Goal: Task Accomplishment & Management: Use online tool/utility

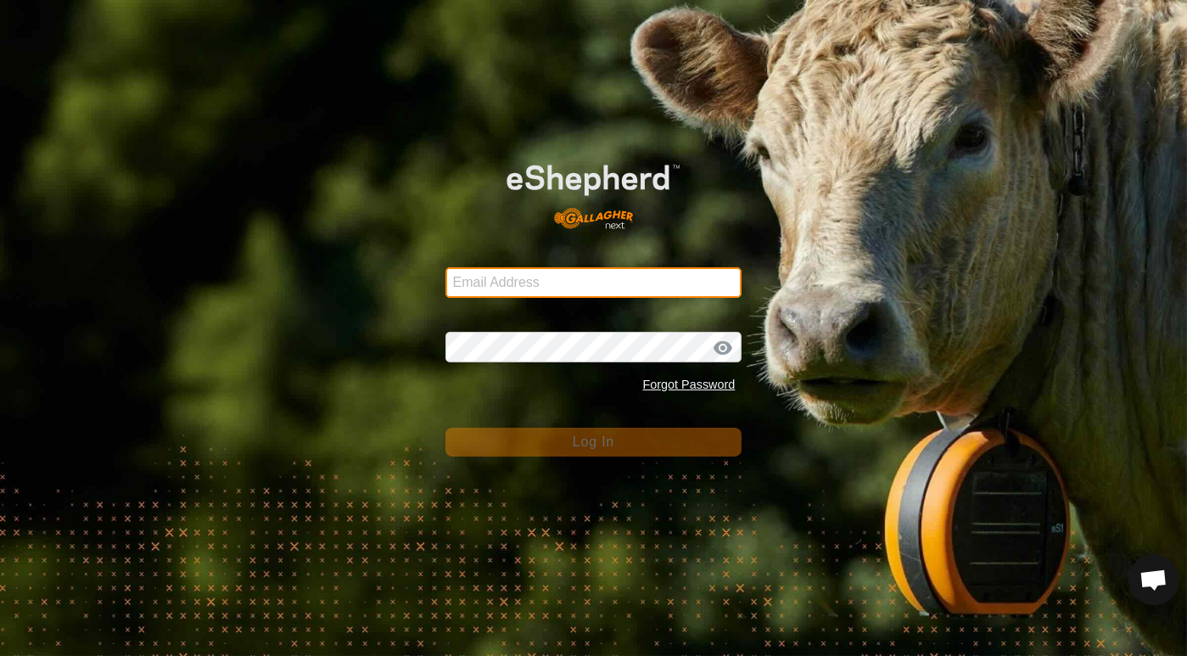
type input "dave@casorsoranch.com"
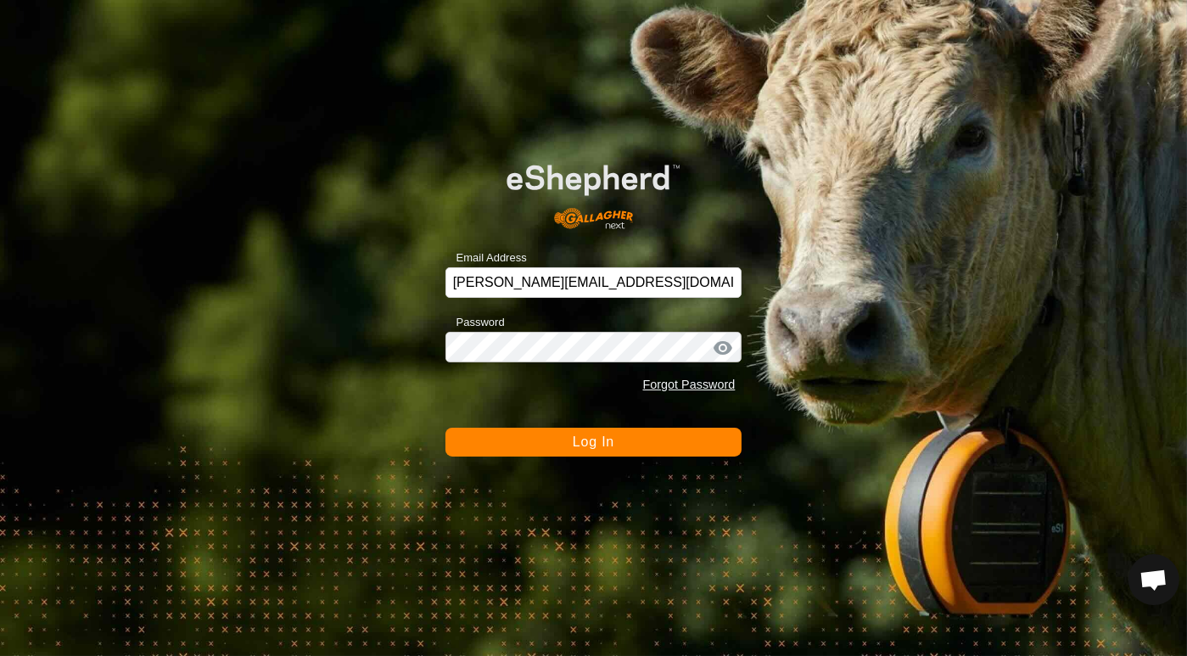
click at [592, 443] on span "Log In" at bounding box center [594, 441] width 42 height 14
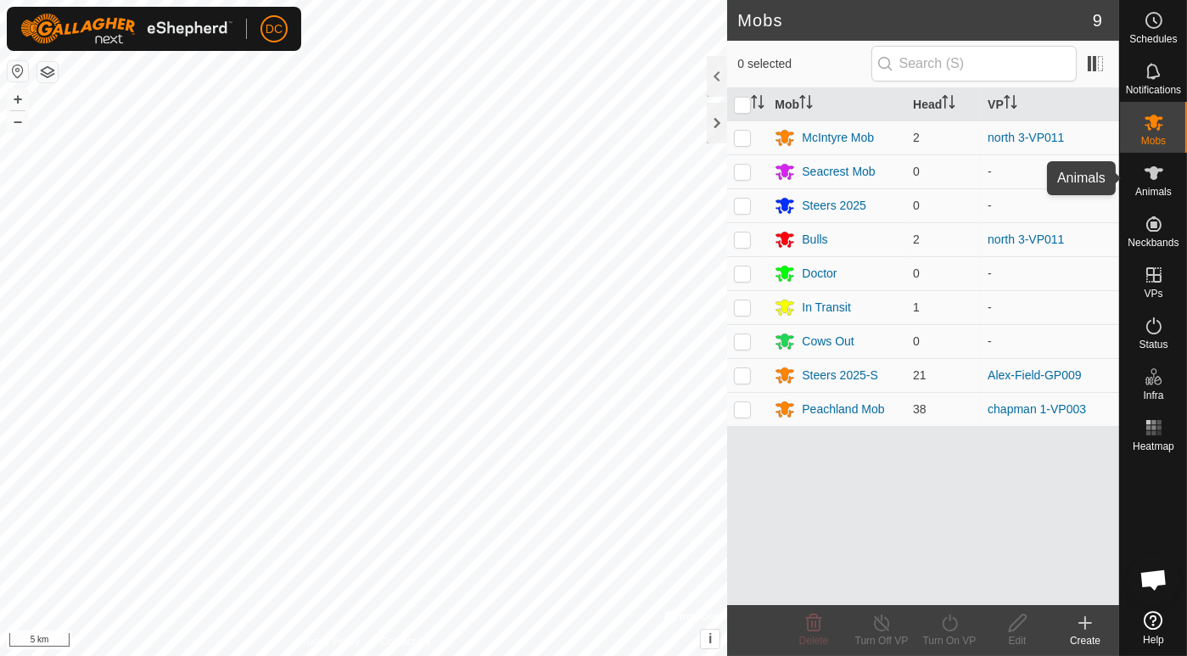
click at [1149, 171] on icon at bounding box center [1153, 173] width 19 height 14
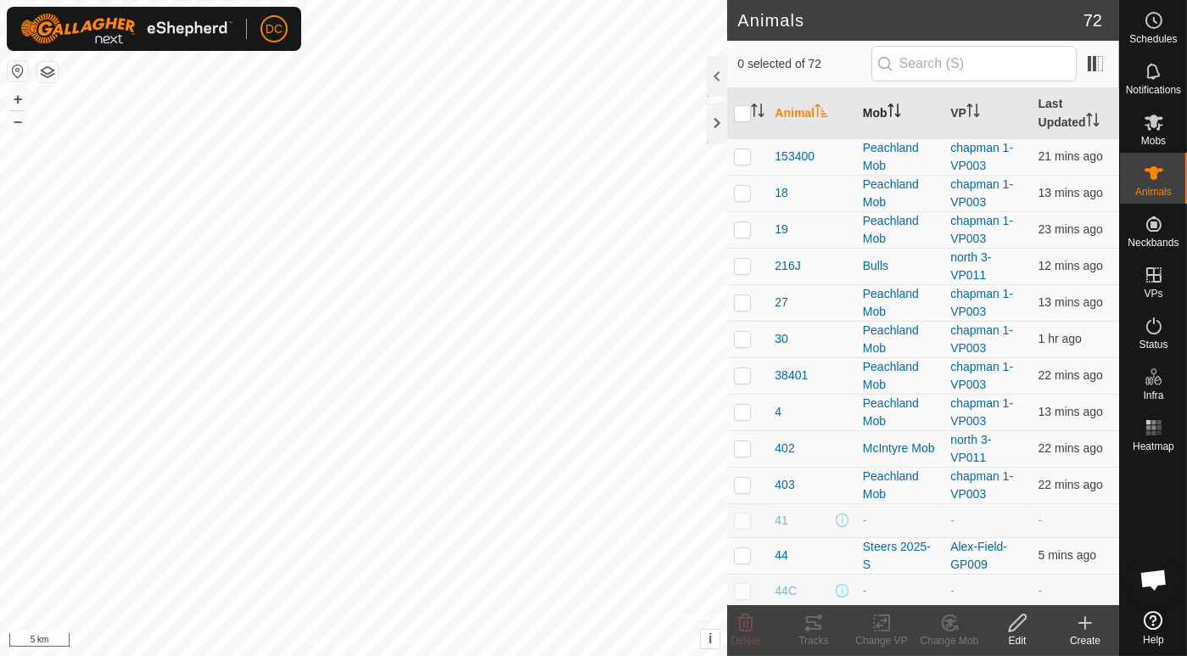
click at [901, 103] on th "Mob" at bounding box center [899, 113] width 87 height 51
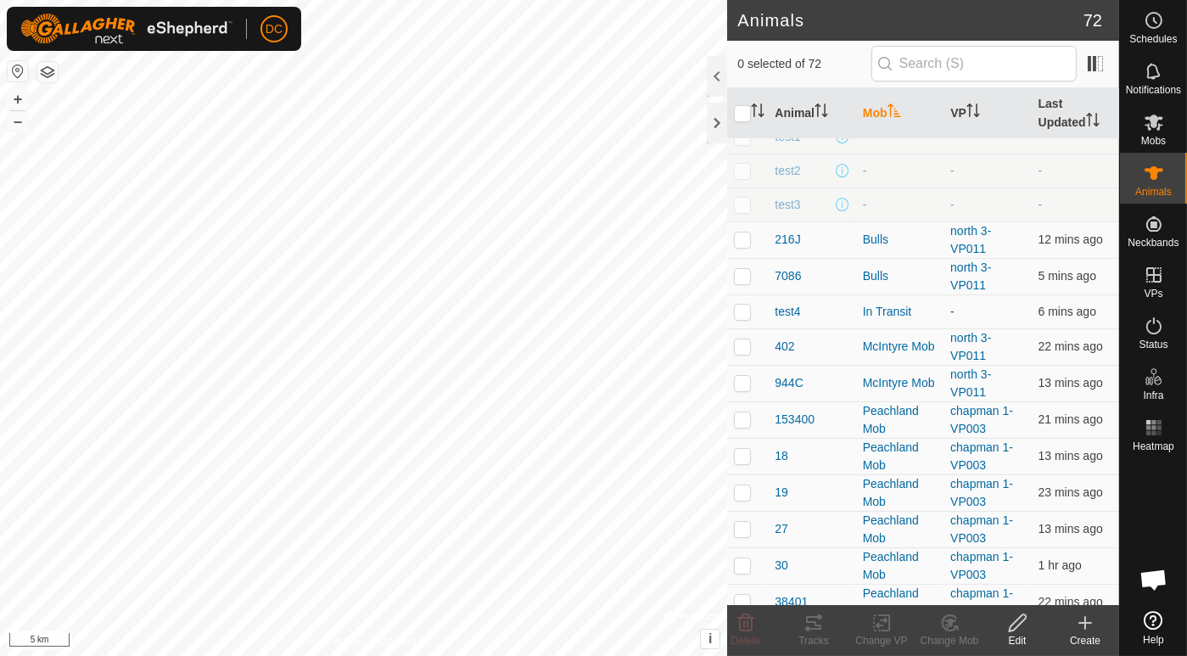
scroll to position [282, 0]
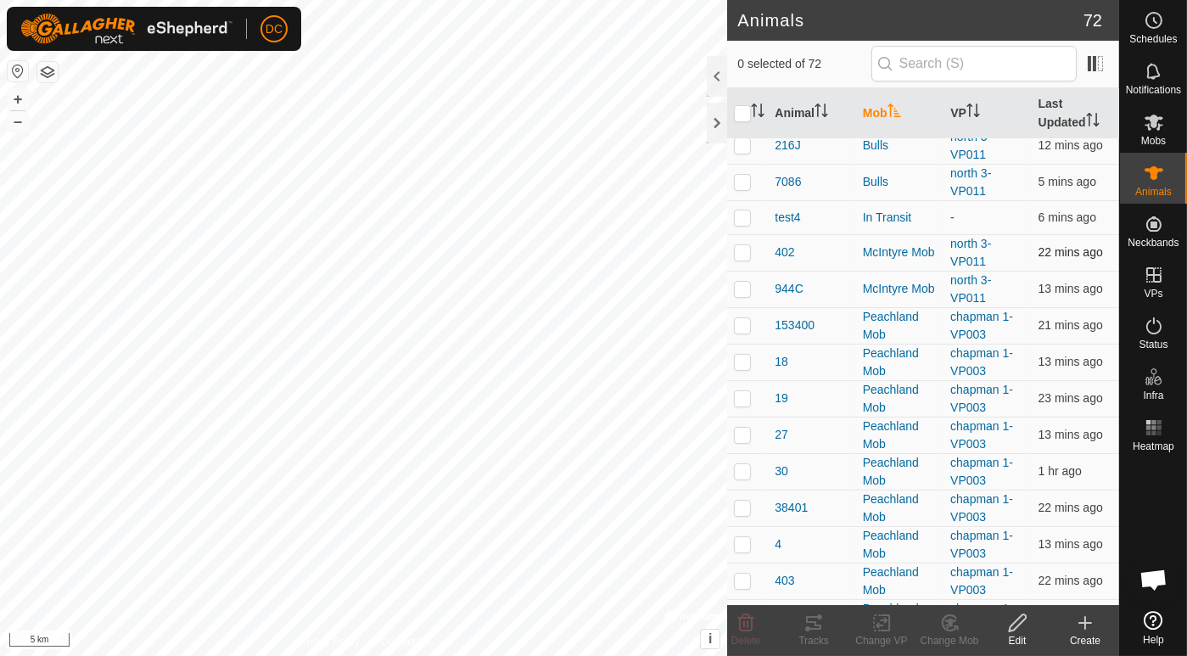
click at [739, 245] on p-checkbox at bounding box center [742, 252] width 17 height 14
checkbox input "true"
click at [737, 282] on p-checkbox at bounding box center [742, 289] width 17 height 14
checkbox input "true"
drag, startPoint x: 752, startPoint y: 345, endPoint x: 744, endPoint y: 340, distance: 9.9
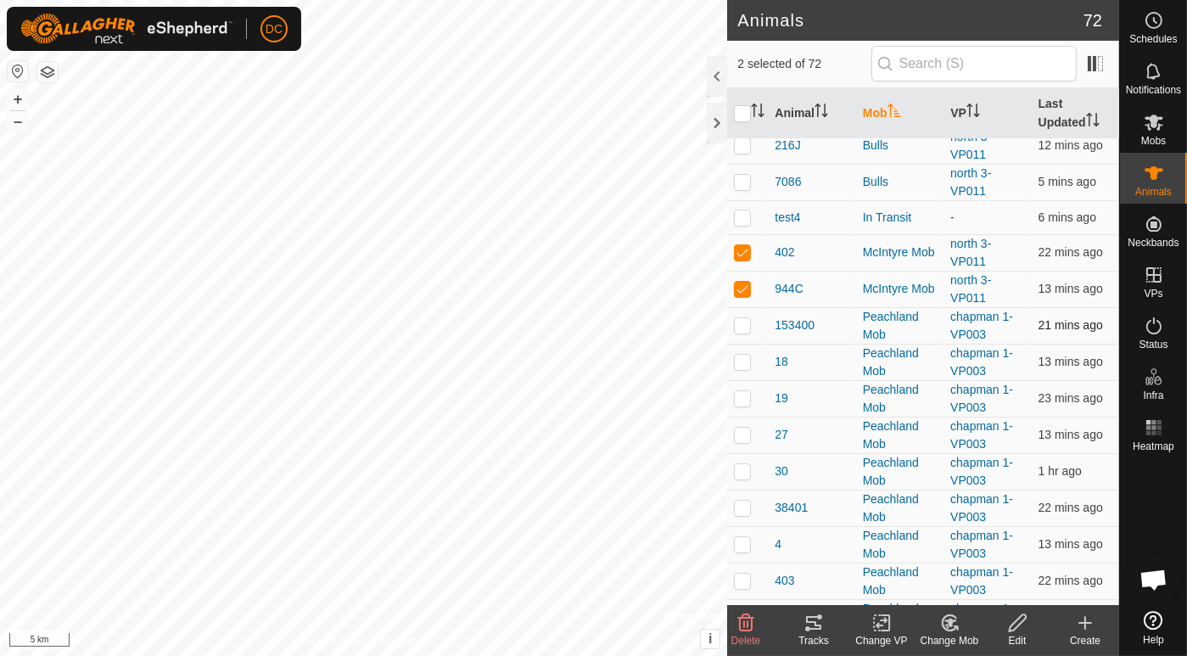
click at [746, 344] on td at bounding box center [747, 362] width 41 height 36
checkbox input "true"
click at [743, 318] on p-checkbox at bounding box center [742, 325] width 17 height 14
checkbox input "true"
click at [740, 385] on td at bounding box center [747, 398] width 41 height 36
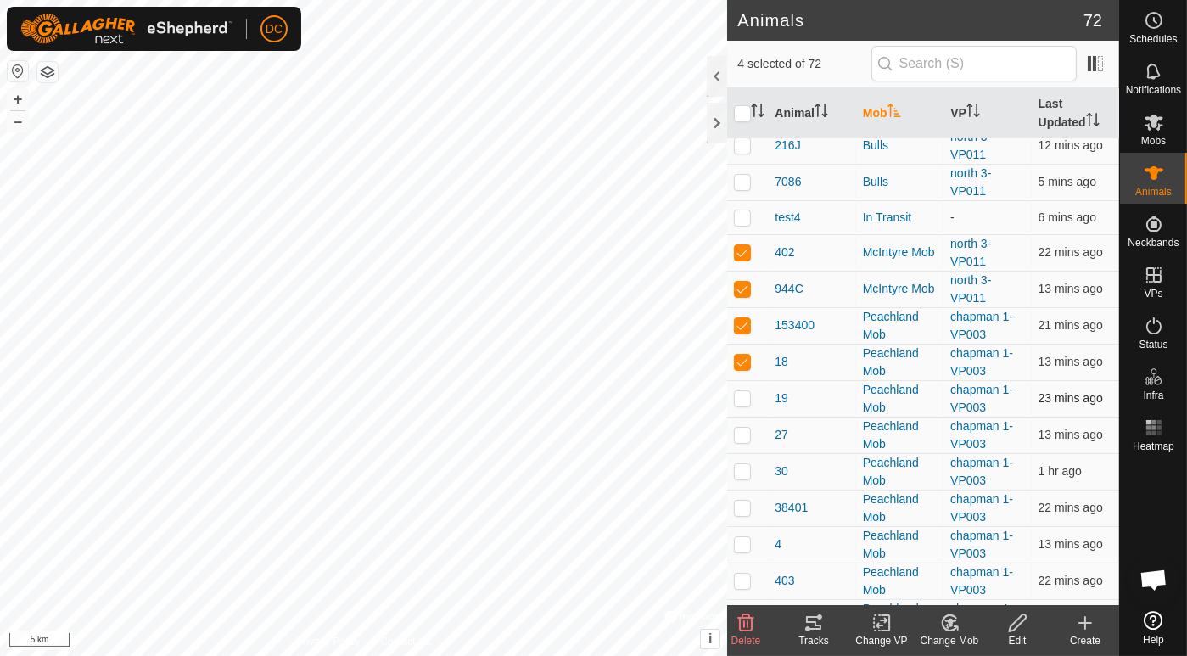
checkbox input "true"
click at [744, 425] on td at bounding box center [747, 435] width 41 height 36
checkbox input "true"
click at [740, 469] on p-checkbox at bounding box center [742, 471] width 17 height 14
checkbox input "true"
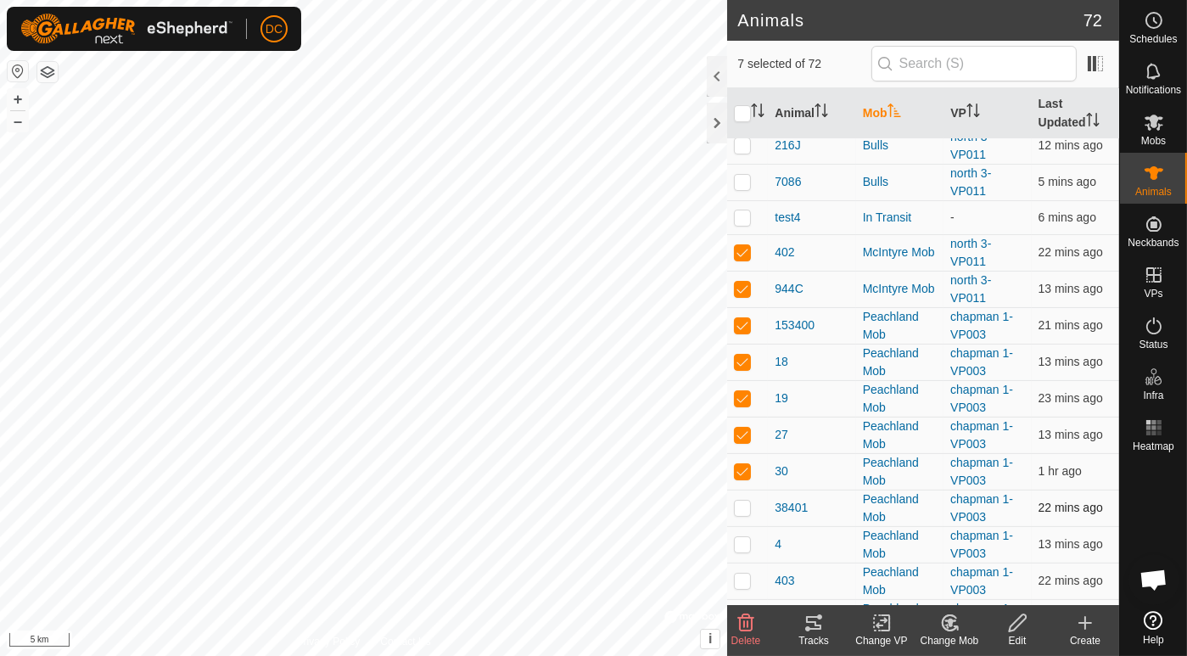
click at [741, 505] on p-checkbox at bounding box center [742, 507] width 17 height 14
checkbox input "true"
click at [744, 538] on p-checkbox at bounding box center [742, 544] width 17 height 14
checkbox input "true"
click at [744, 579] on p-checkbox at bounding box center [742, 580] width 17 height 14
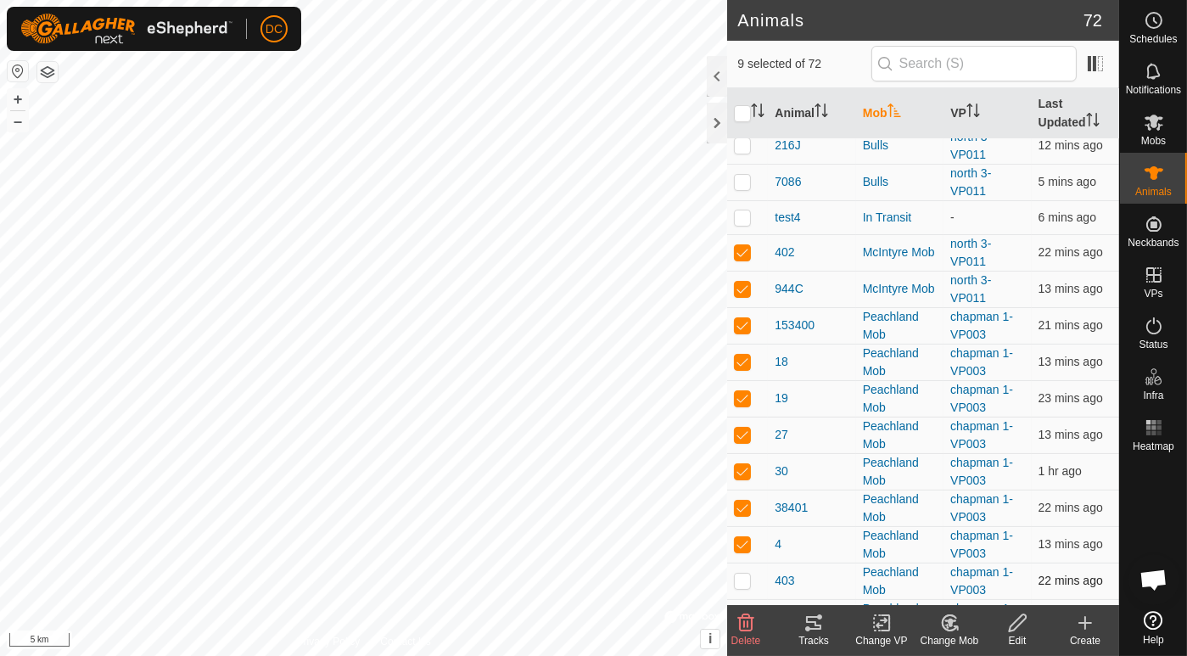
checkbox input "true"
click at [815, 623] on icon at bounding box center [813, 623] width 15 height 14
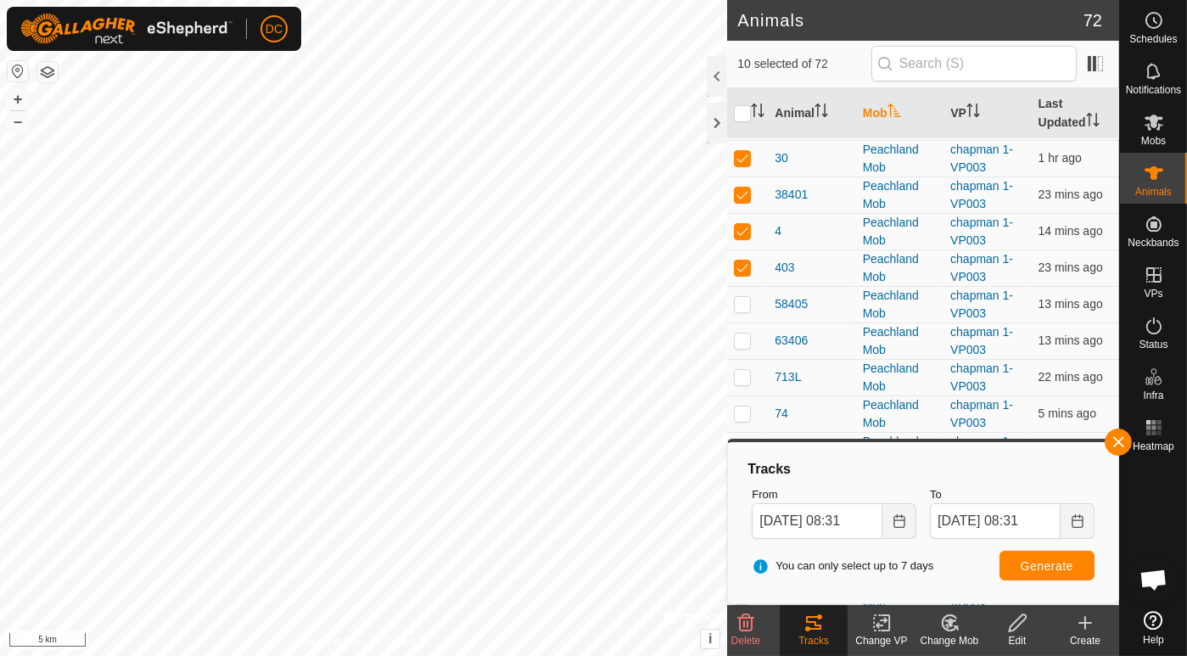
scroll to position [565, 0]
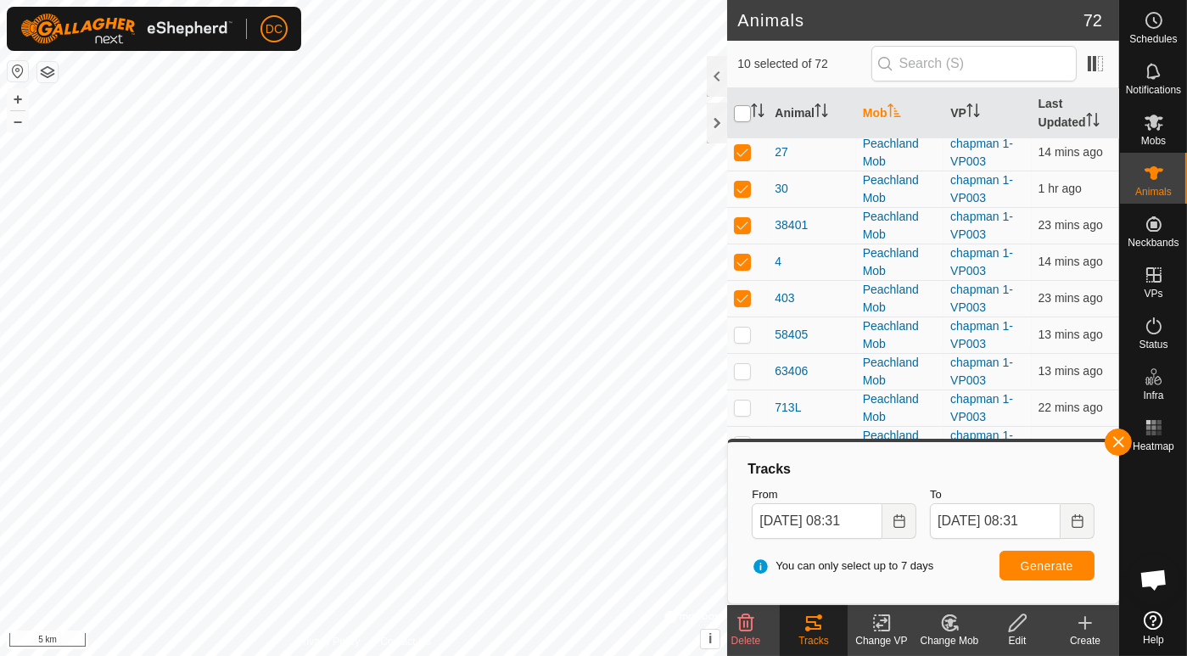
click at [742, 111] on input "checkbox" at bounding box center [742, 113] width 17 height 17
checkbox input "true"
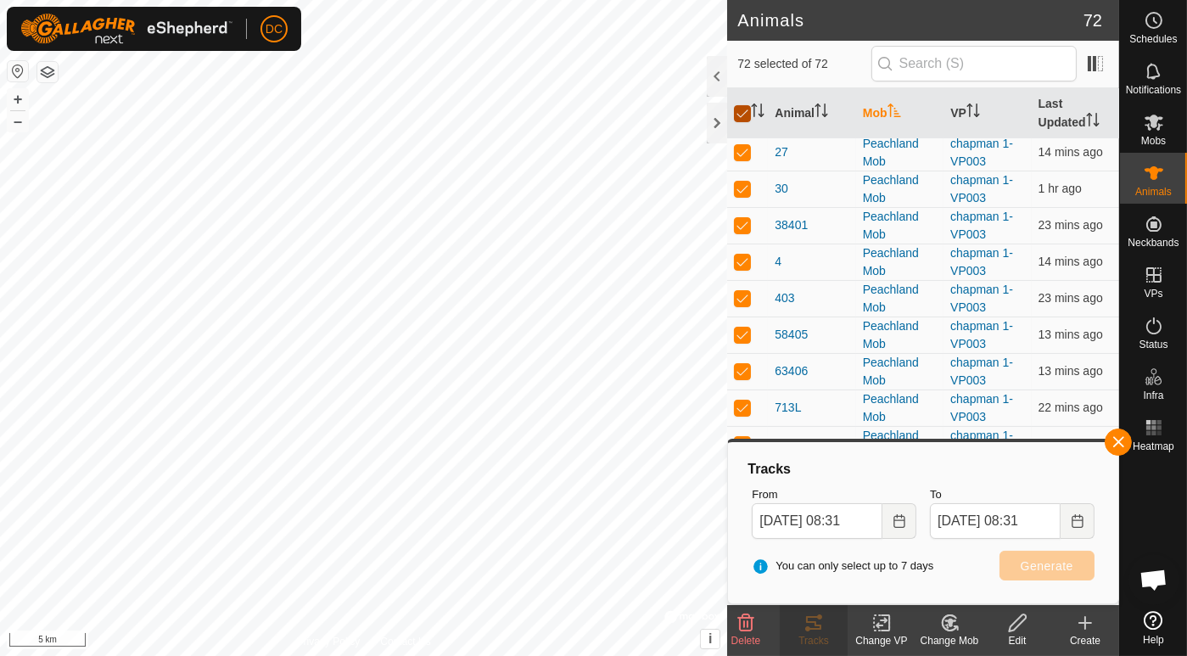
checkbox input "true"
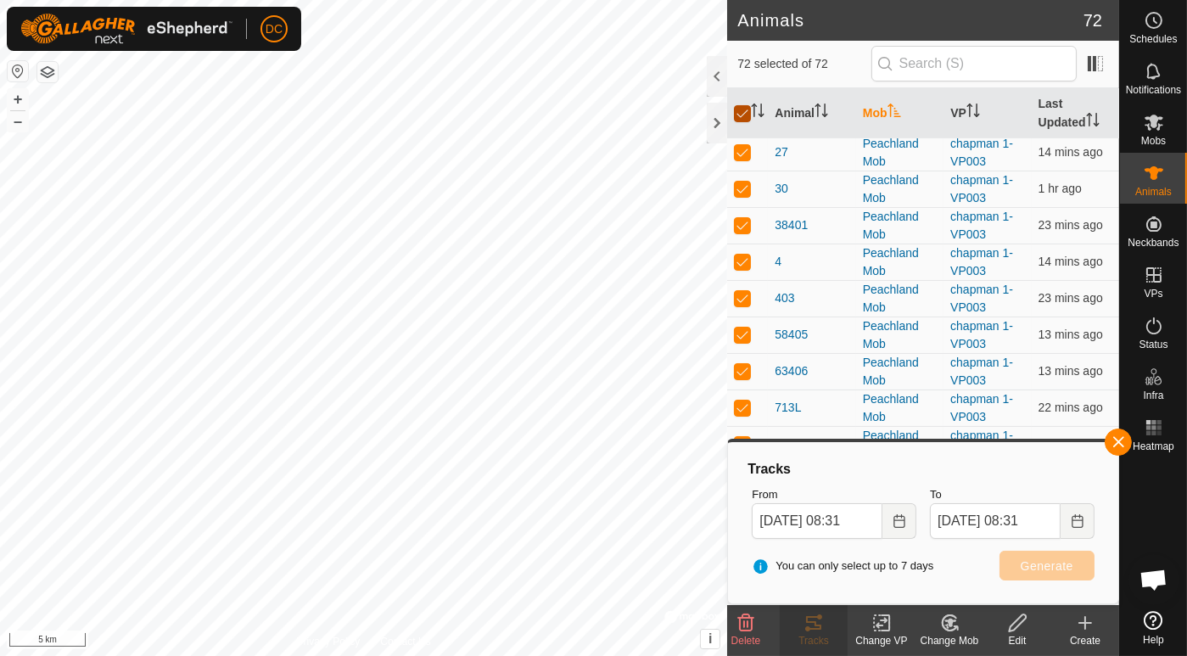
checkbox input "true"
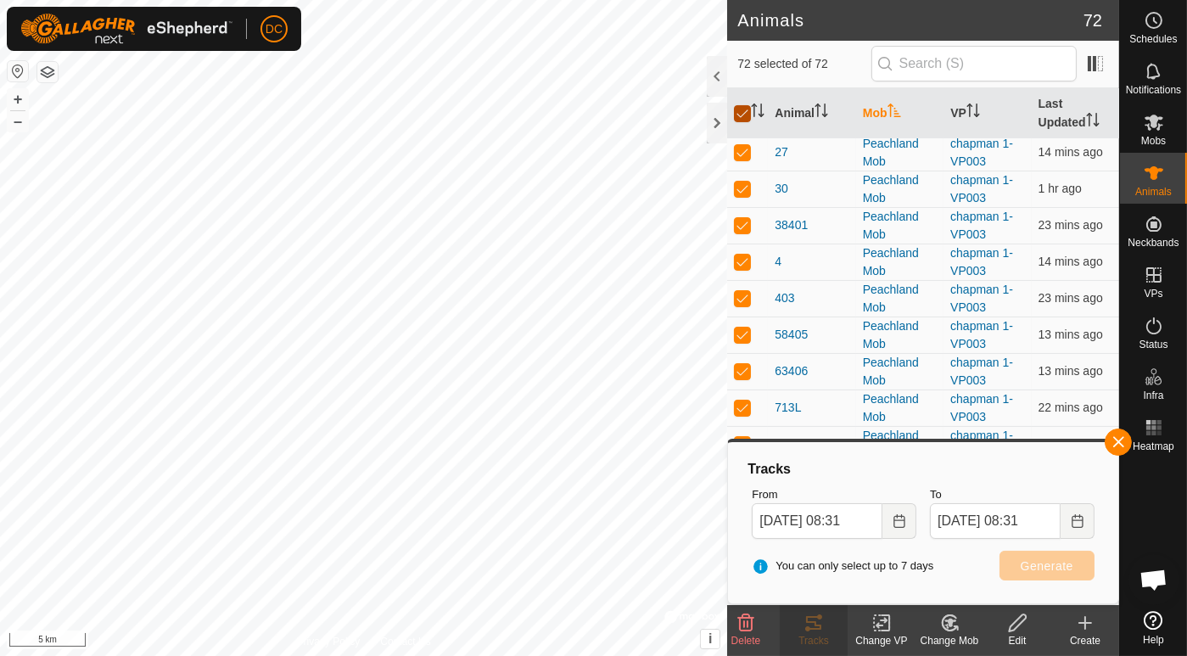
checkbox input "true"
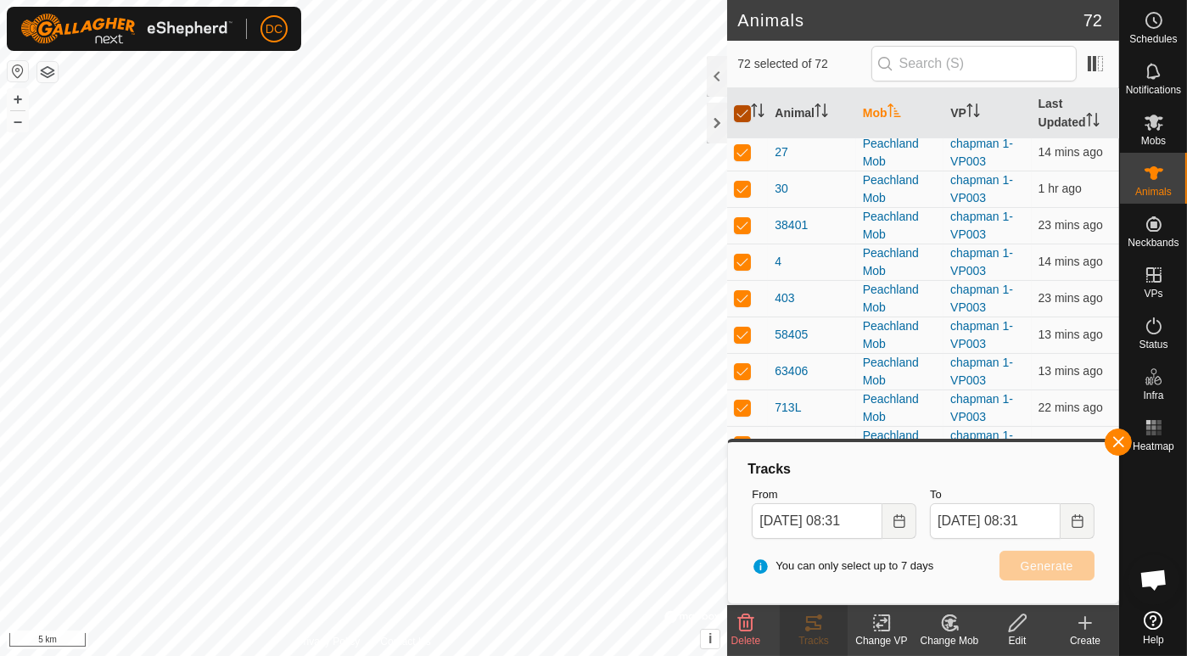
checkbox input "true"
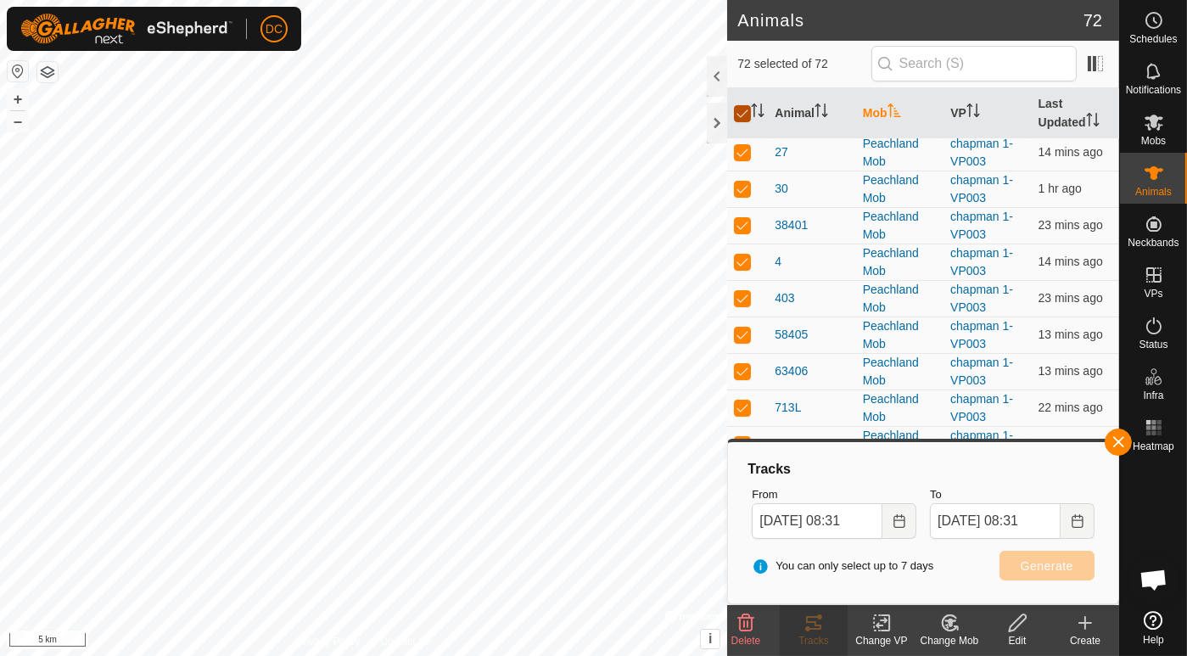
checkbox input "true"
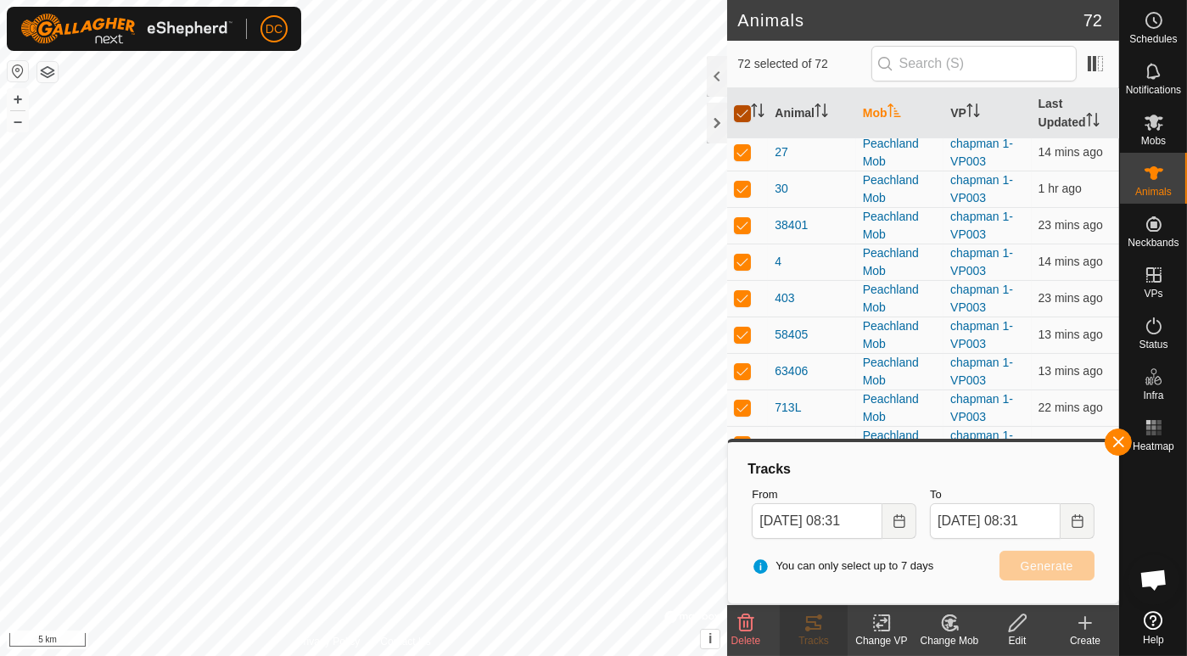
checkbox input "true"
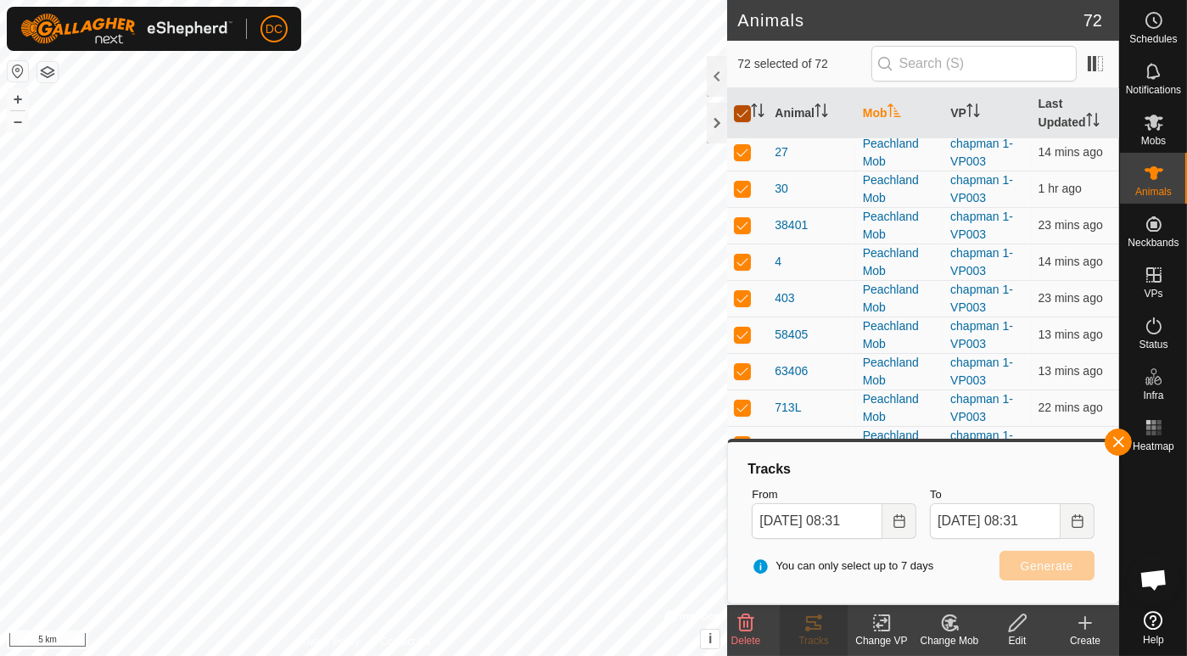
checkbox input "true"
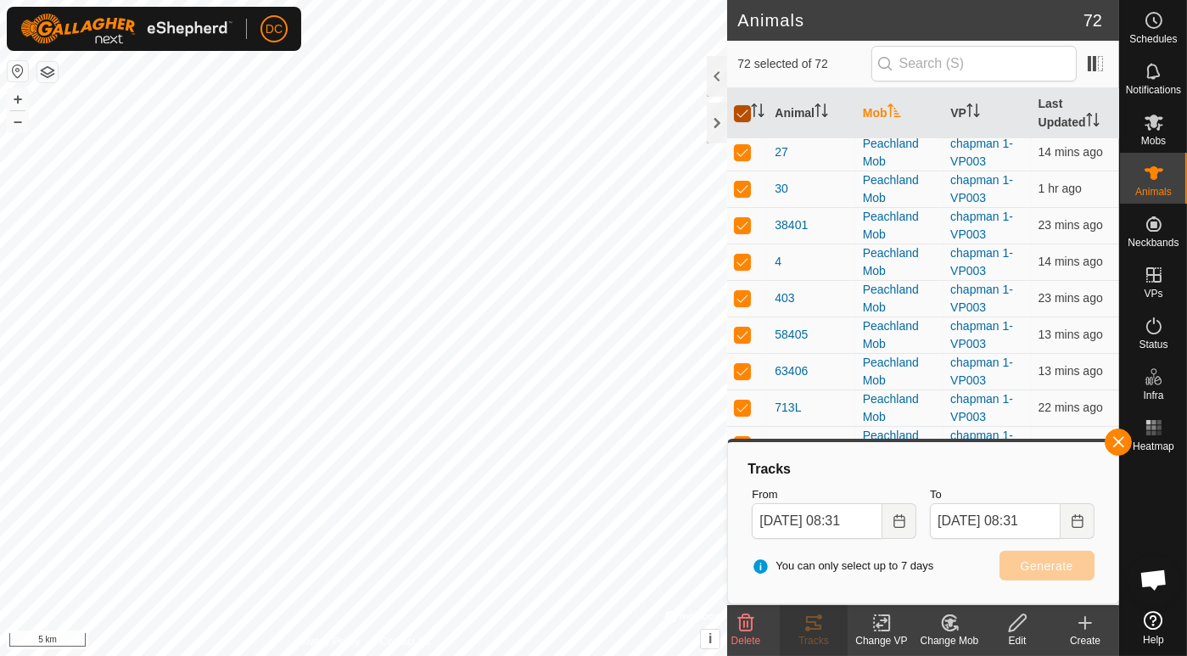
checkbox input "true"
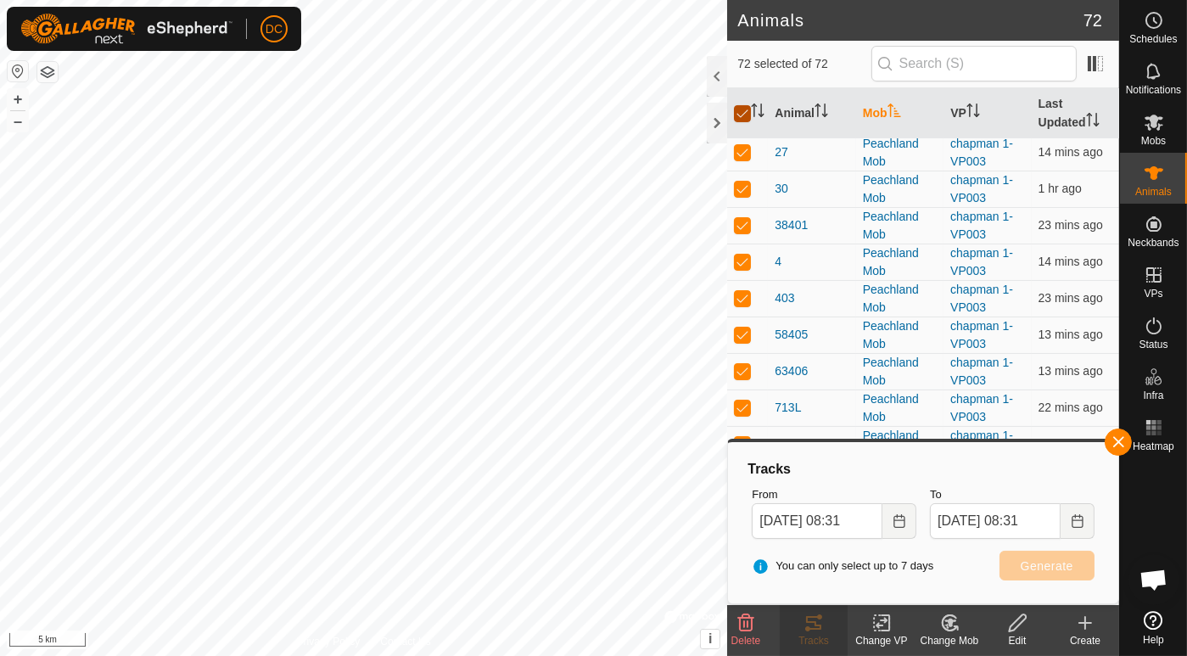
checkbox input "true"
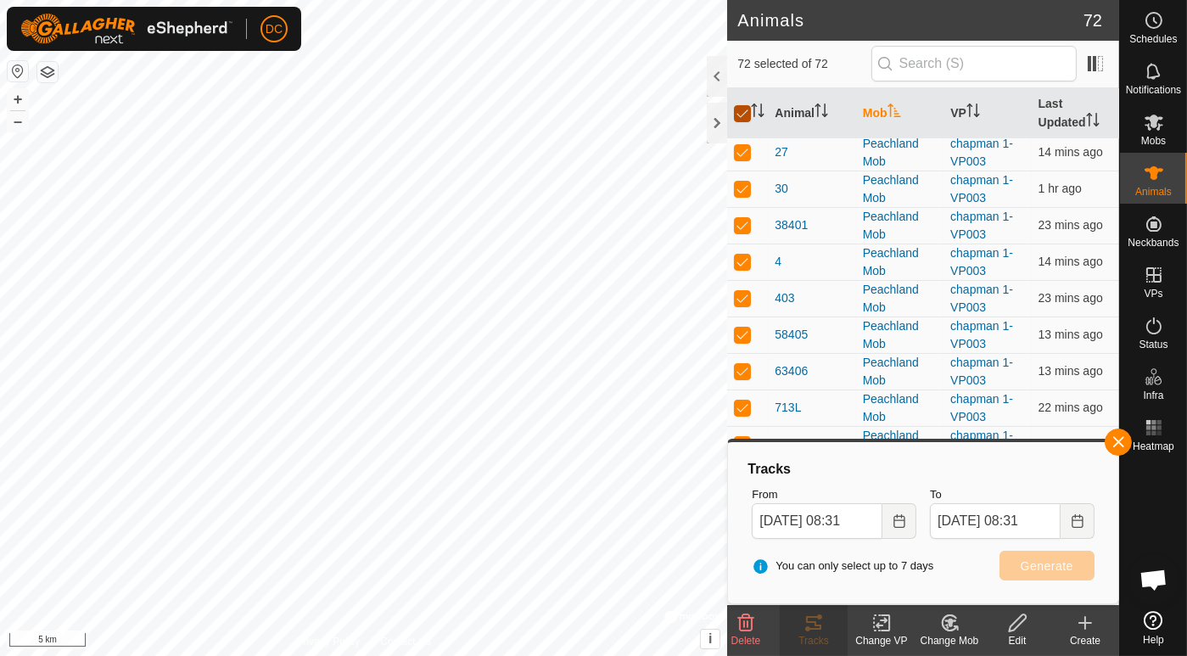
checkbox input "true"
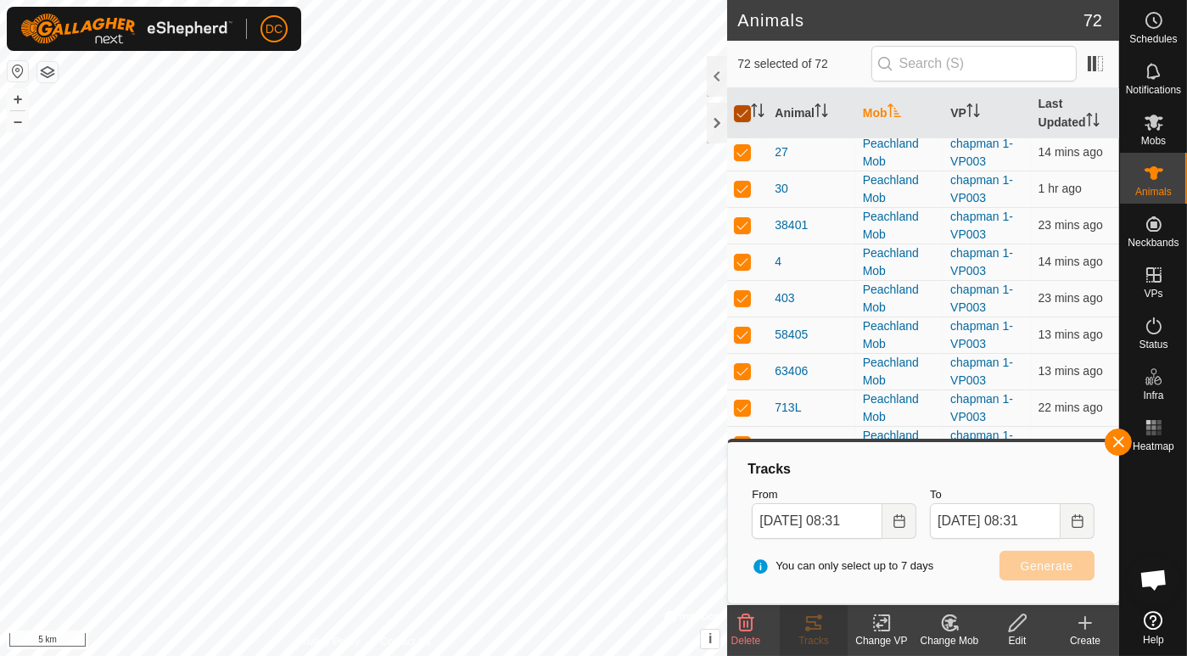
checkbox input "true"
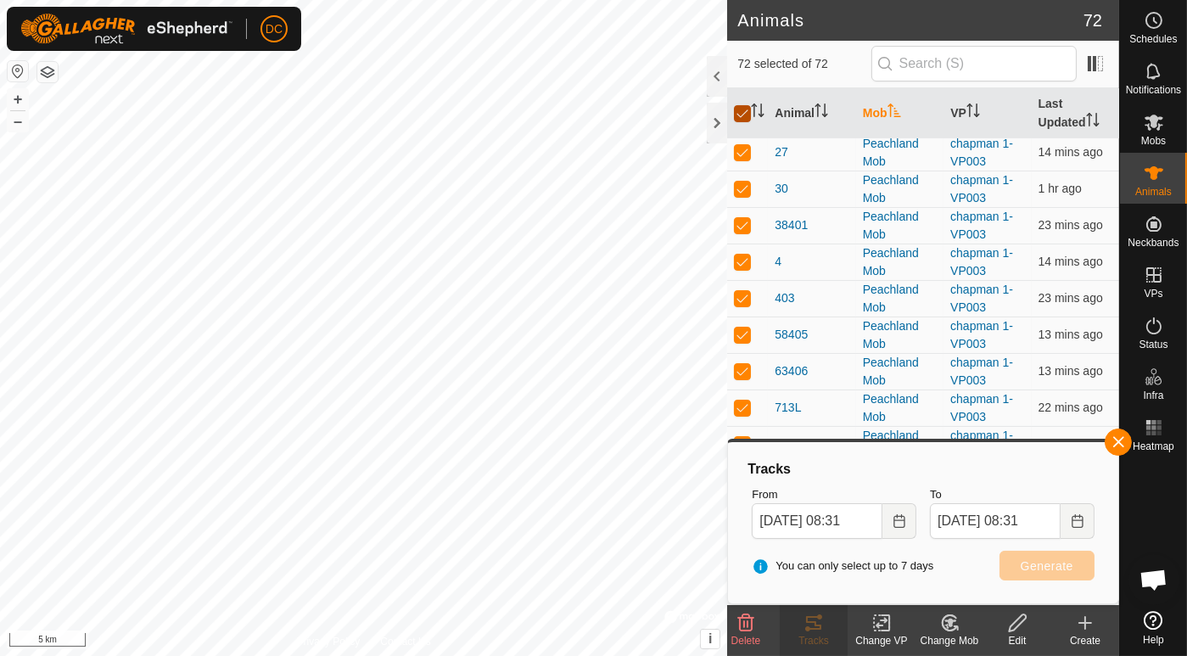
checkbox input "true"
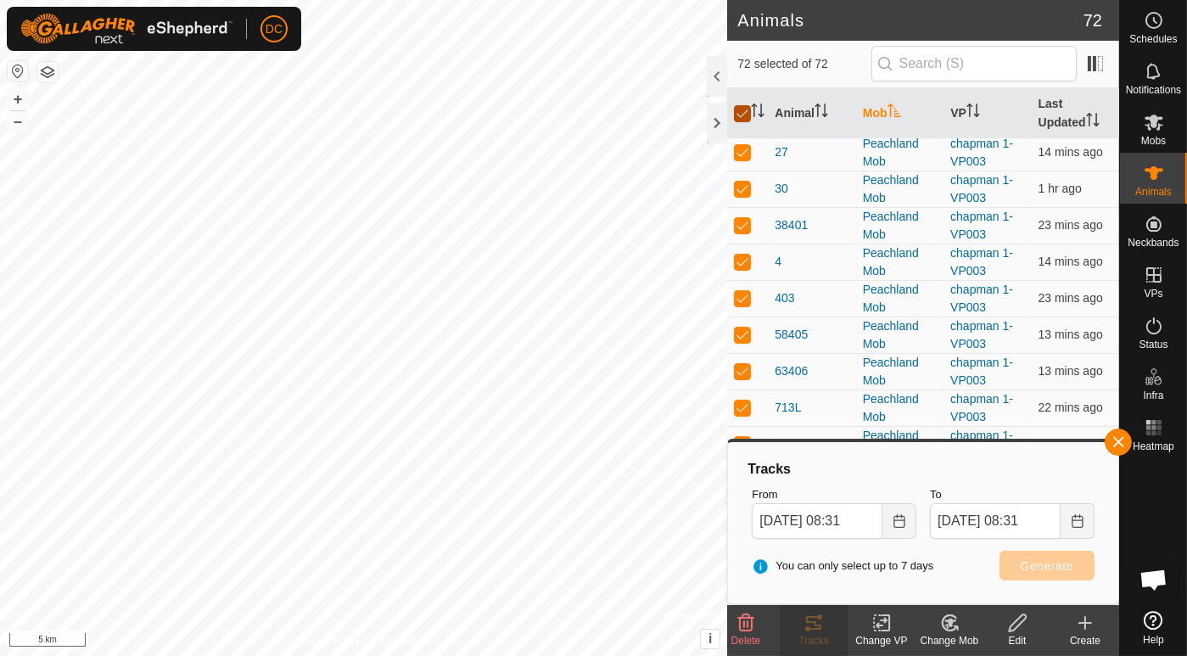
checkbox input "true"
click at [742, 111] on input "checkbox" at bounding box center [742, 113] width 17 height 17
checkbox input "false"
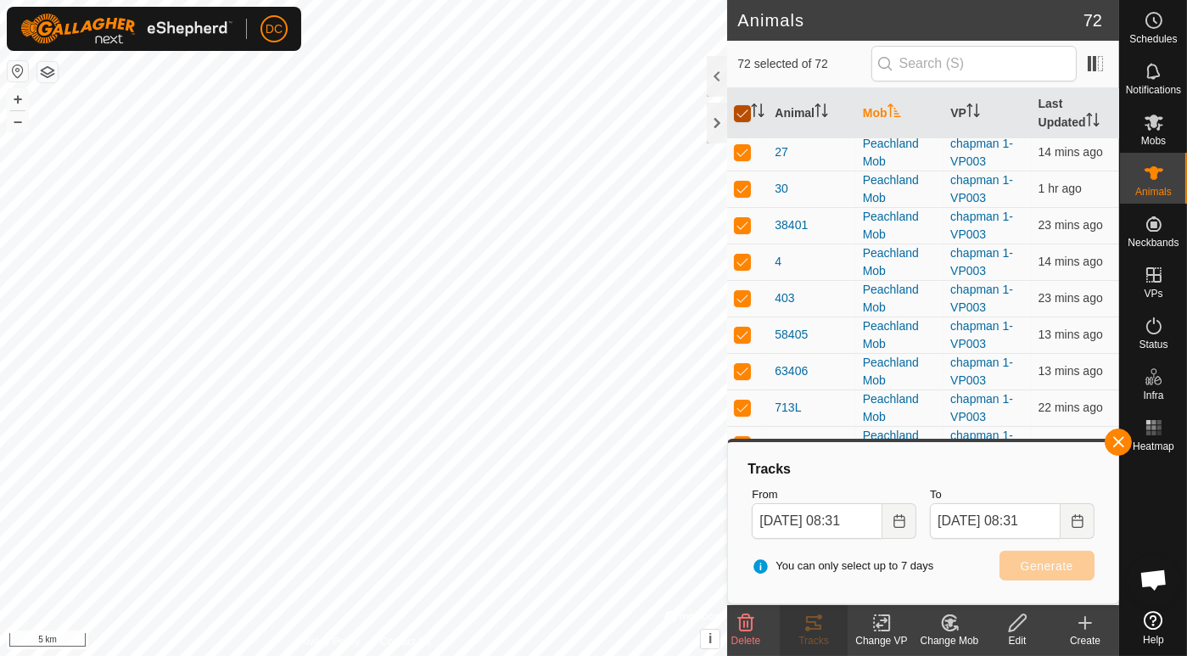
checkbox input "false"
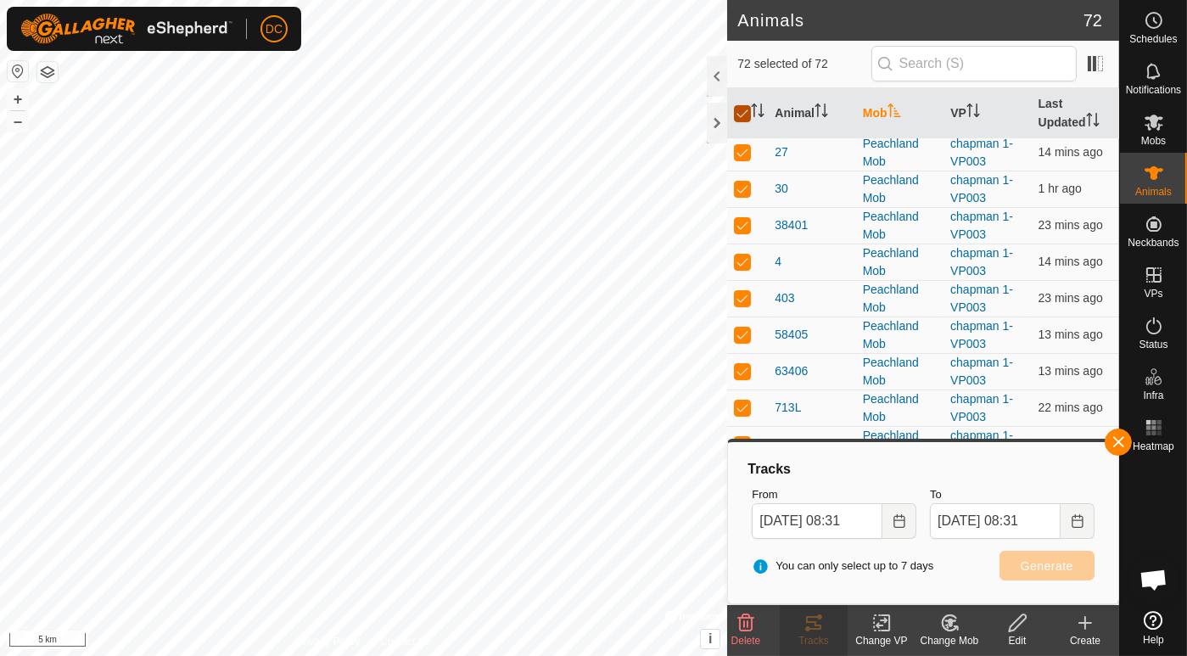
checkbox input "false"
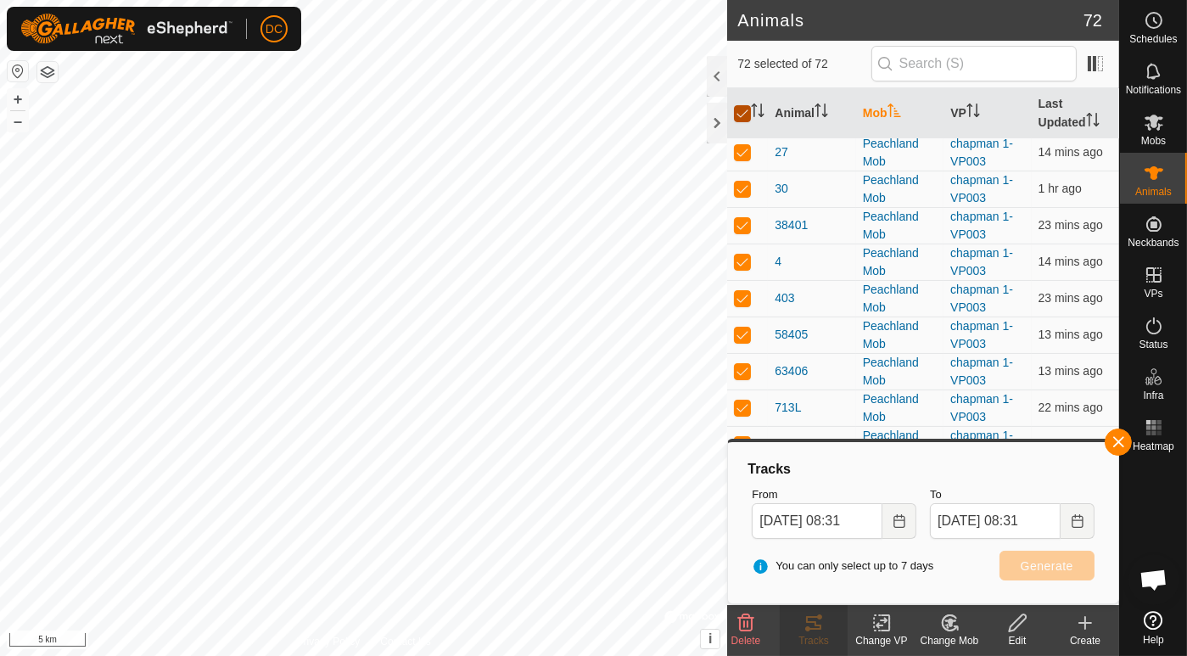
checkbox input "false"
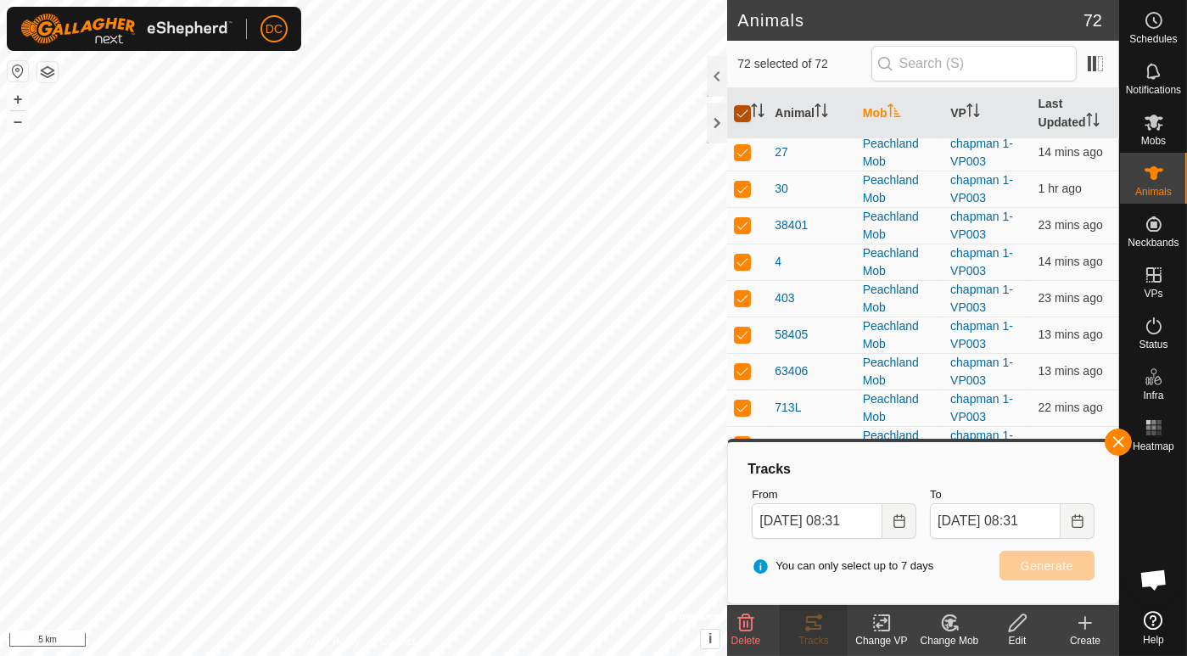
checkbox input "false"
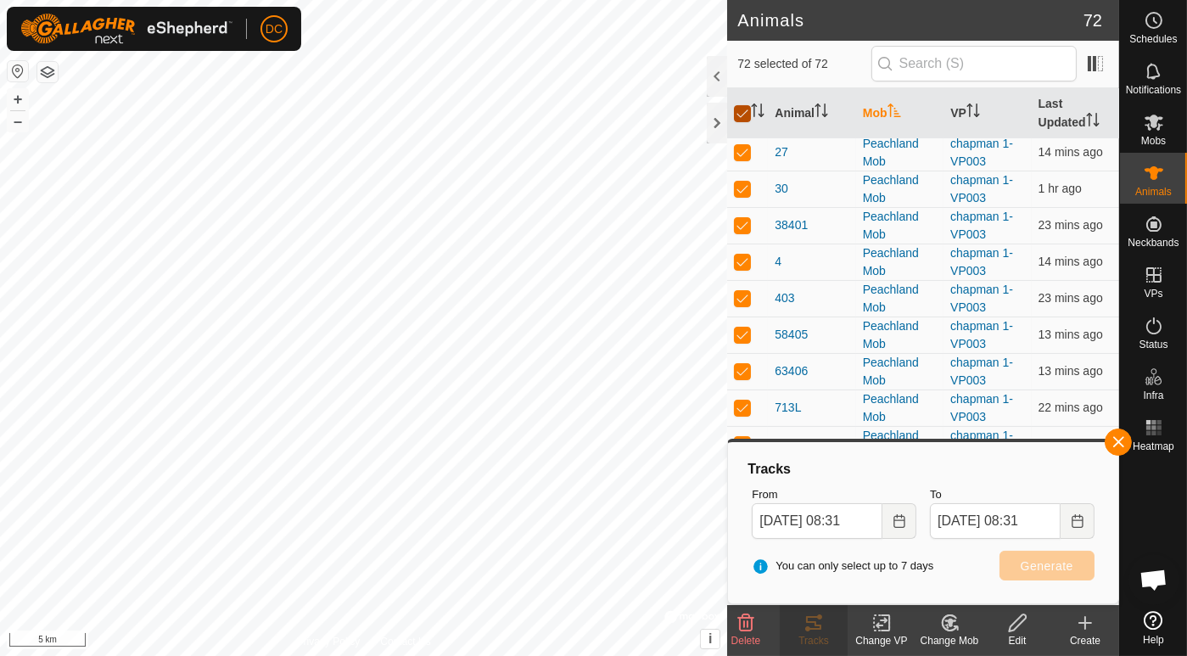
checkbox input "false"
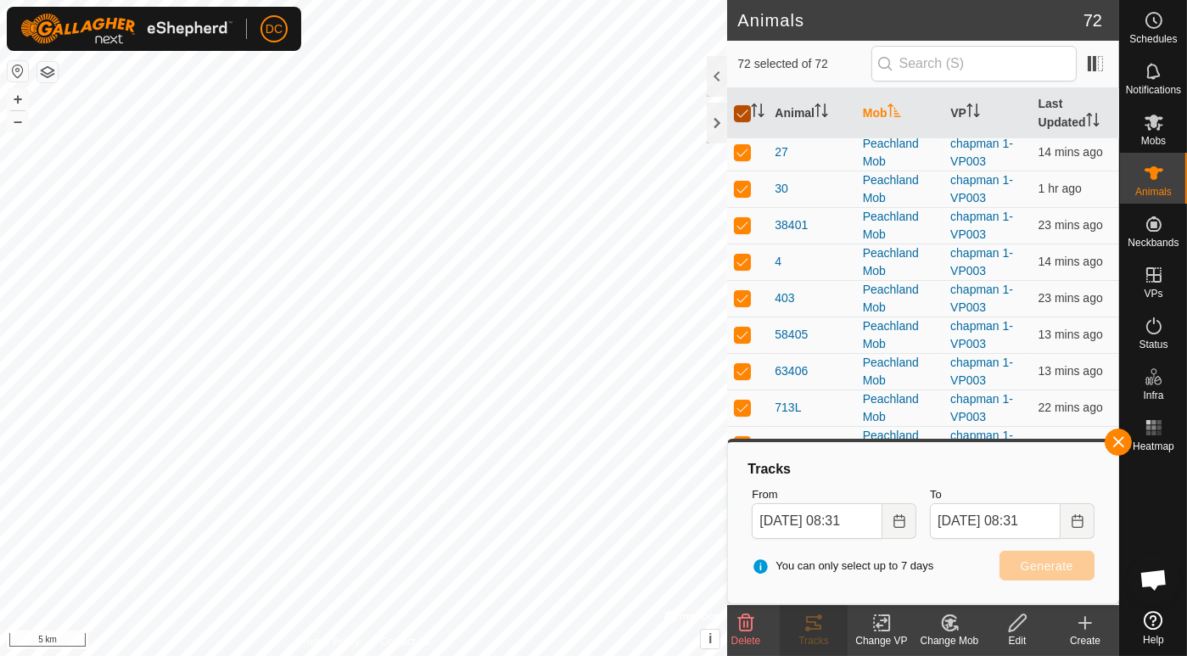
checkbox input "false"
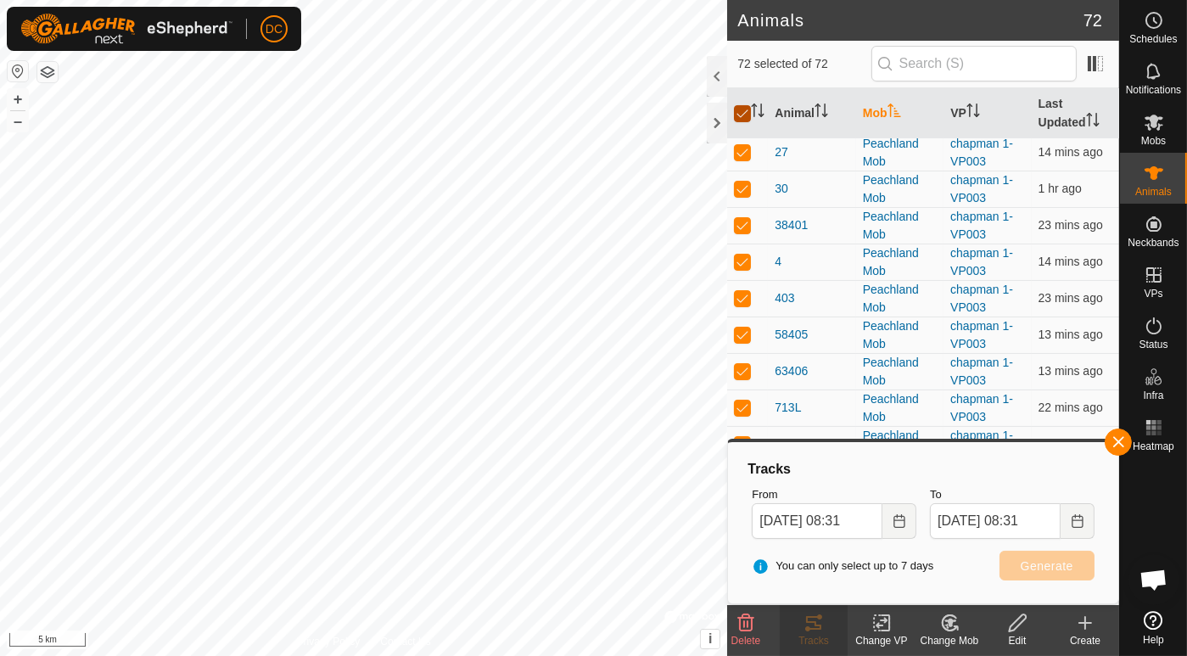
checkbox input "false"
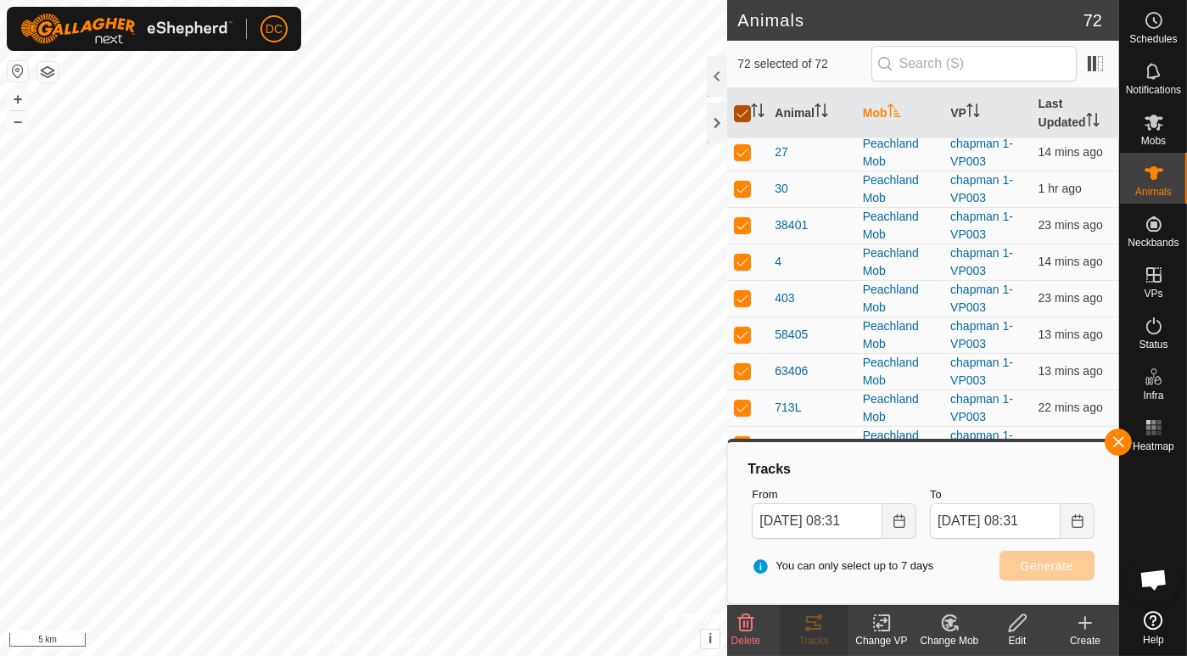
checkbox input "false"
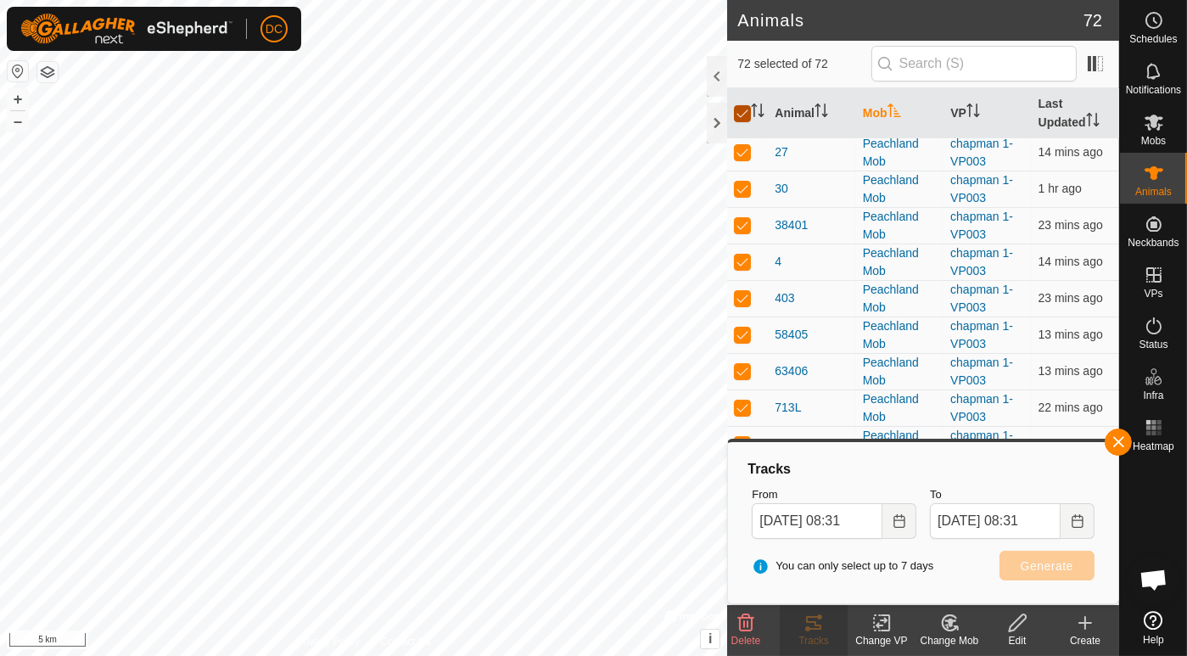
checkbox input "false"
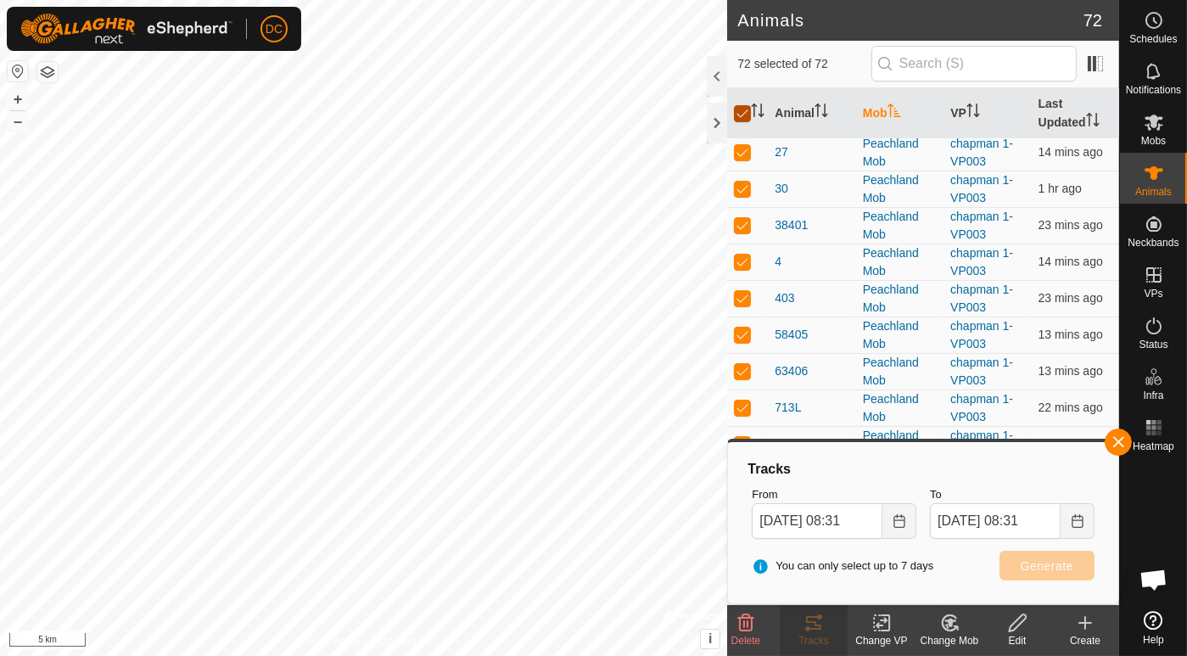
checkbox input "false"
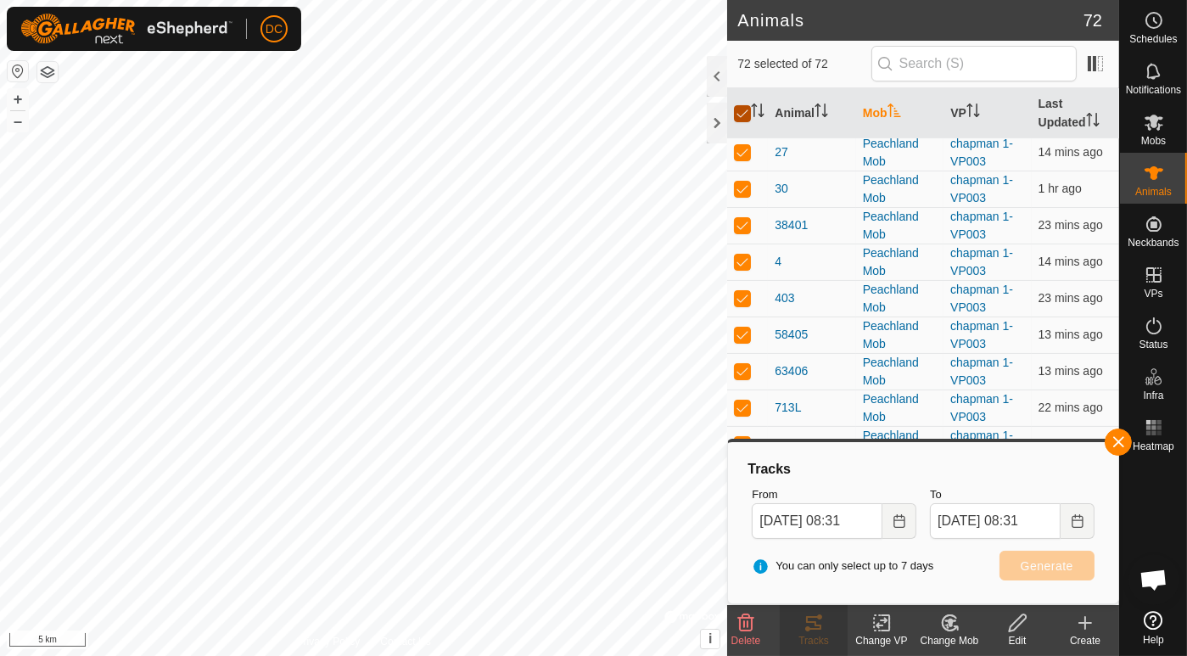
checkbox input "false"
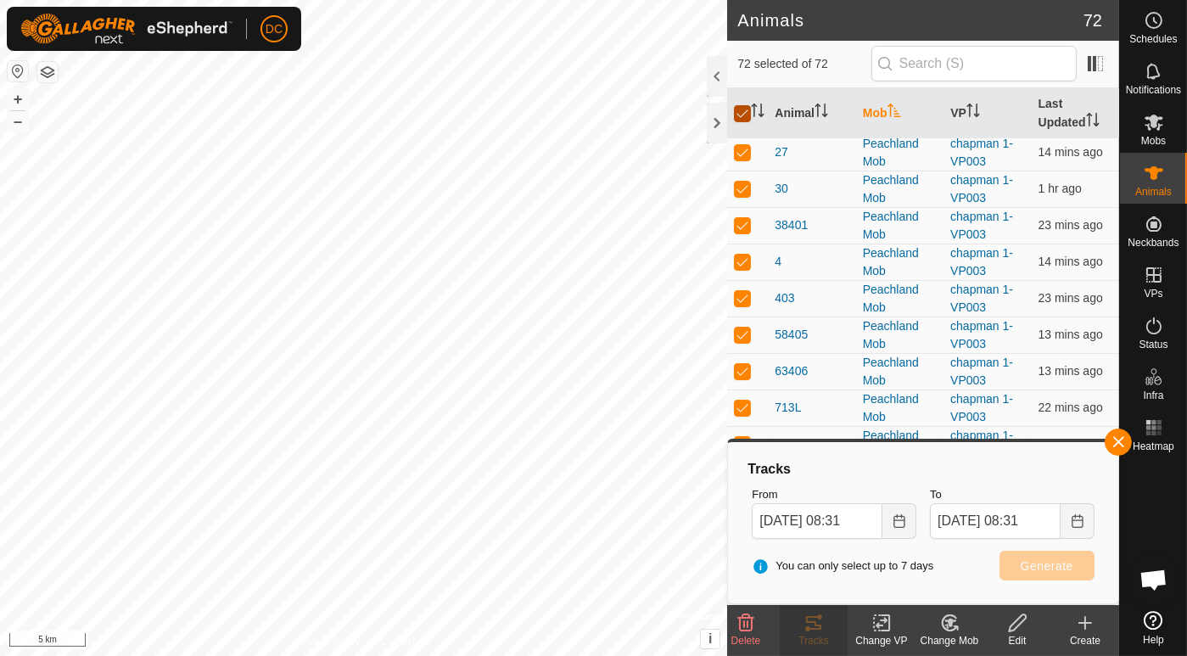
checkbox input "false"
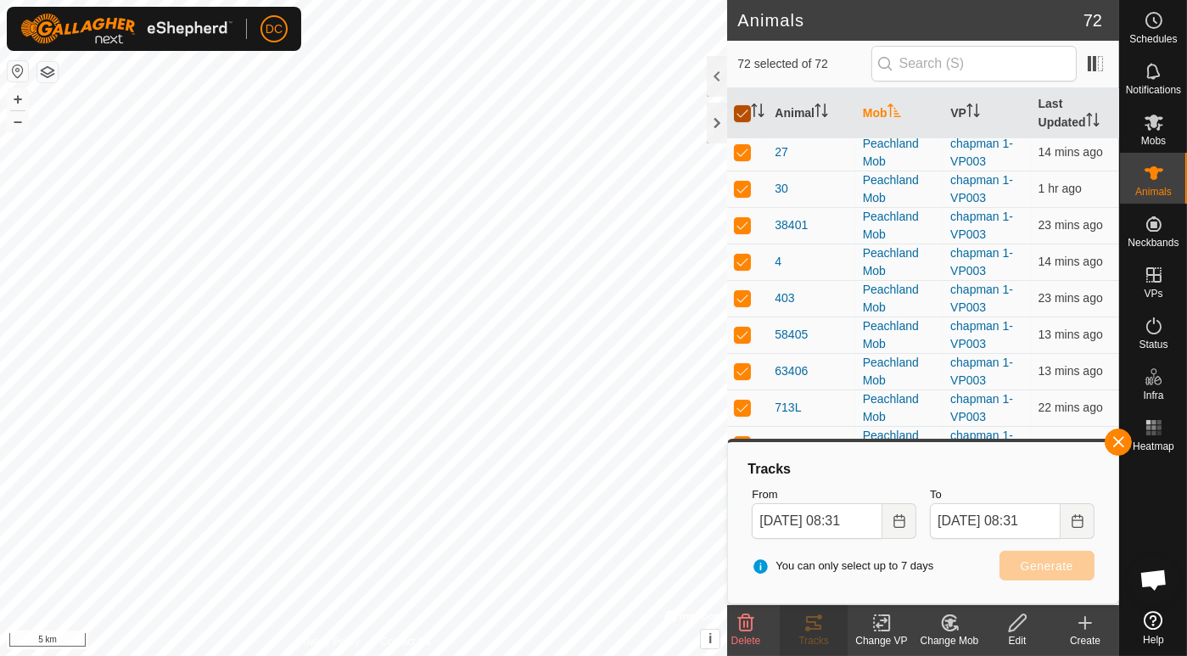
checkbox input "false"
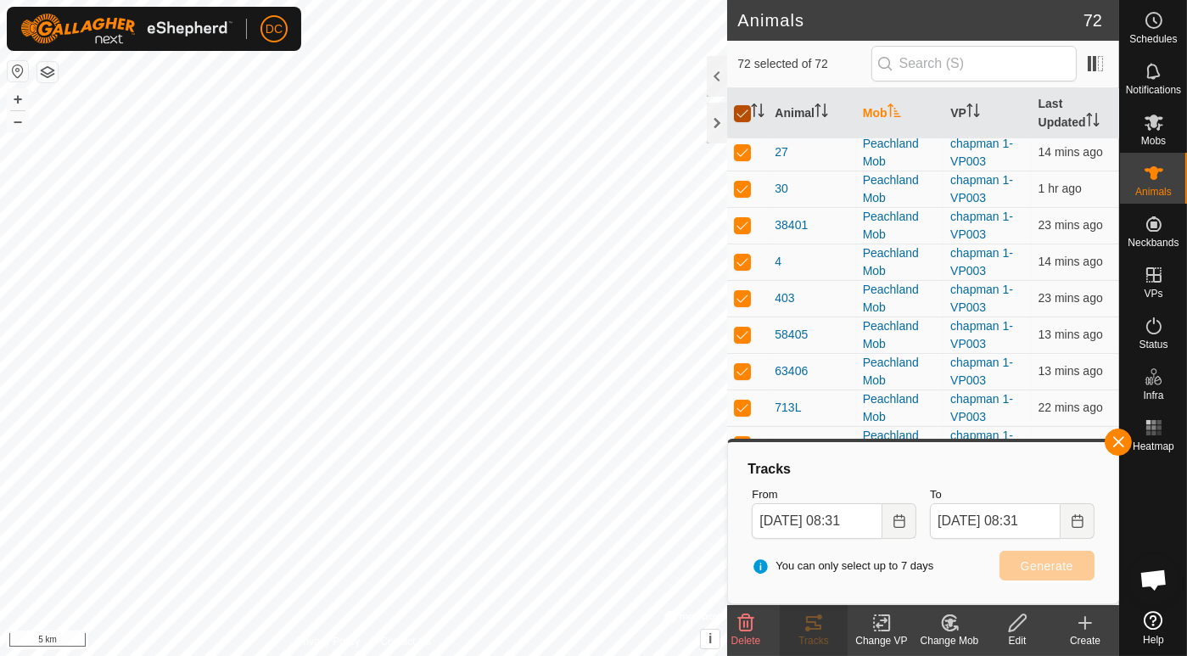
checkbox input "false"
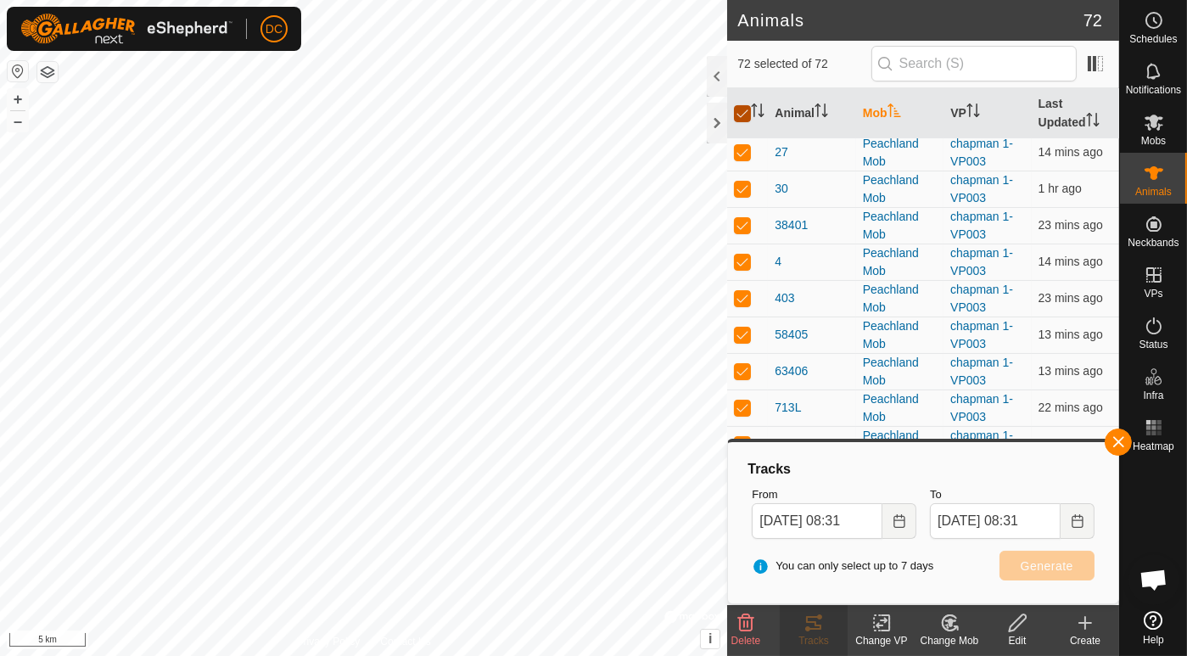
checkbox input "false"
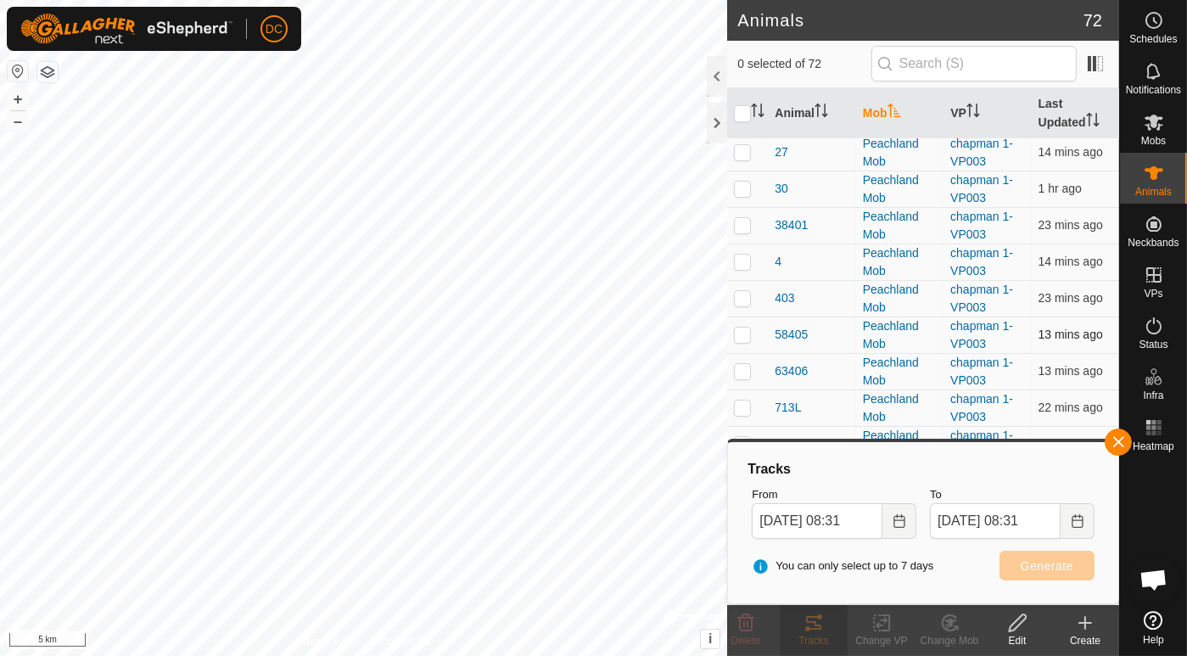
click at [746, 333] on p-checkbox at bounding box center [742, 334] width 17 height 14
checkbox input "true"
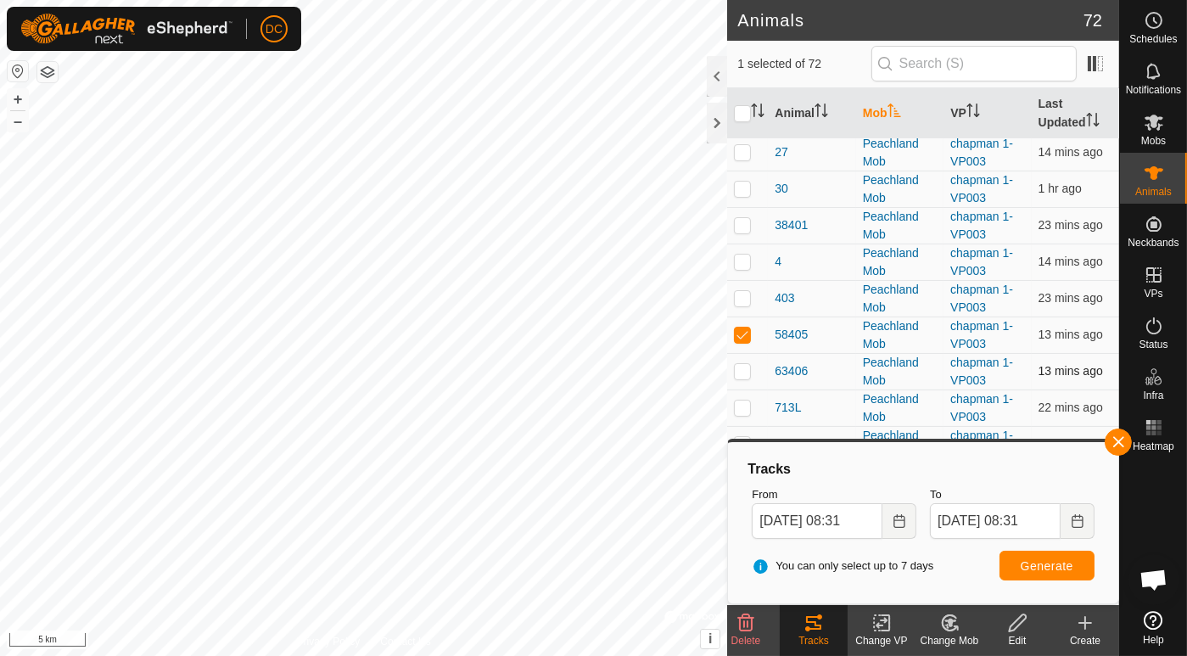
click at [740, 372] on p-checkbox at bounding box center [742, 371] width 17 height 14
checkbox input "true"
click at [741, 403] on p-checkbox at bounding box center [742, 407] width 17 height 14
checkbox input "true"
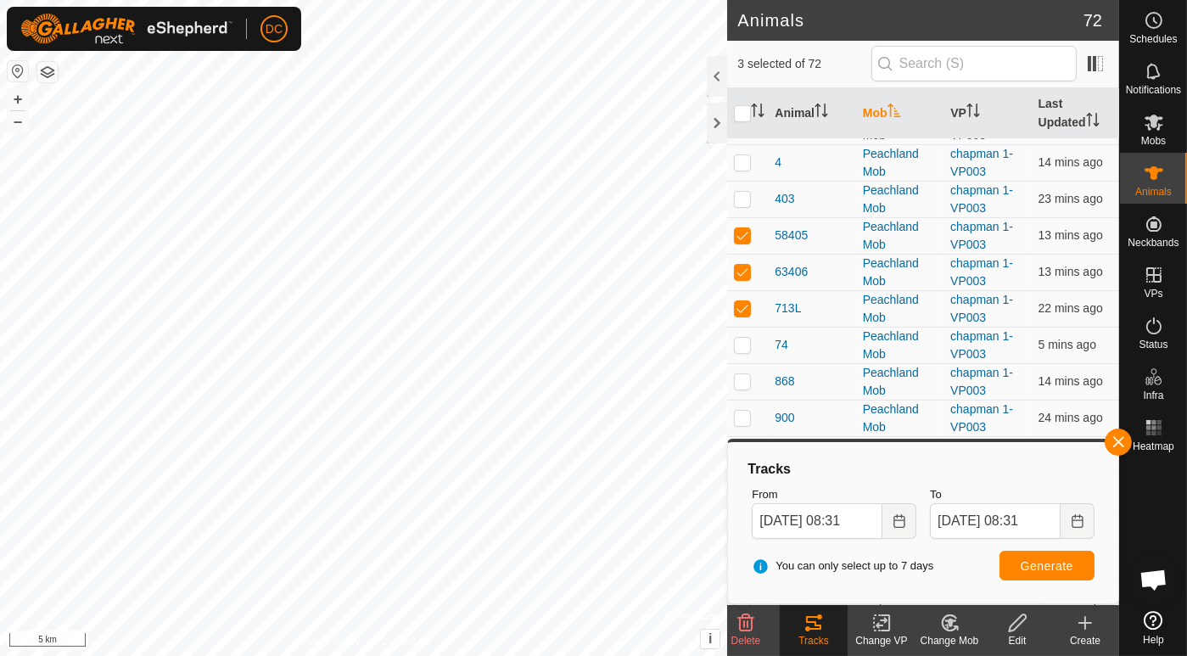
scroll to position [659, 0]
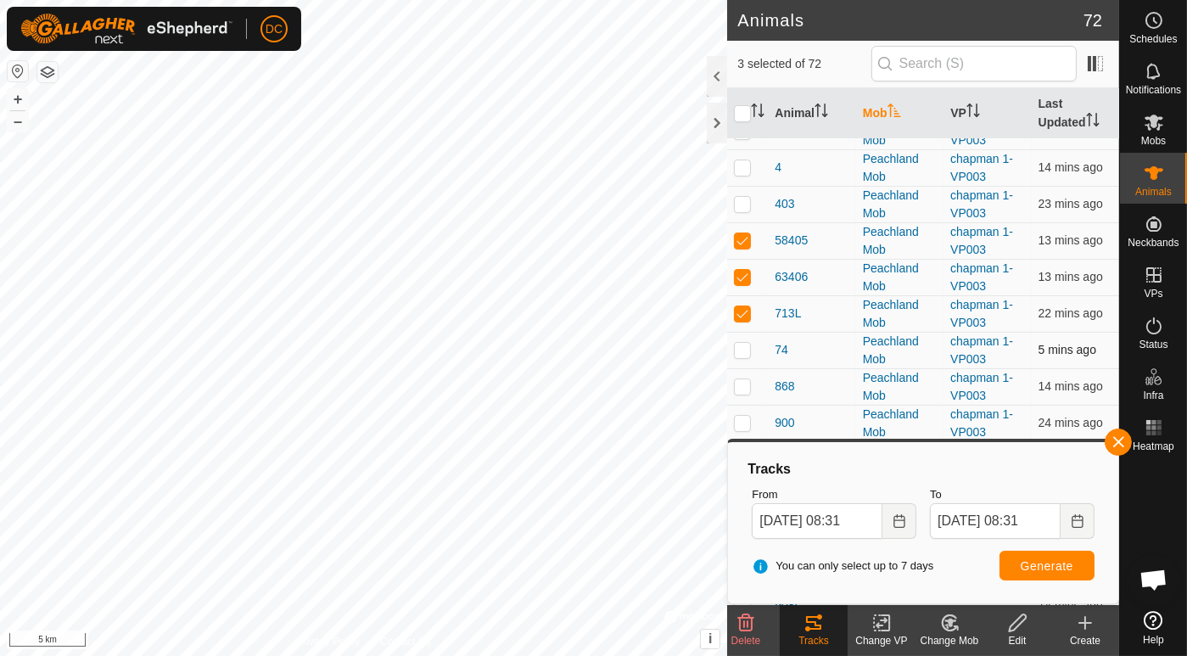
click at [744, 345] on p-checkbox at bounding box center [742, 350] width 17 height 14
checkbox input "true"
click at [739, 383] on p-checkbox at bounding box center [742, 386] width 17 height 14
checkbox input "true"
click at [741, 419] on p-checkbox at bounding box center [742, 423] width 17 height 14
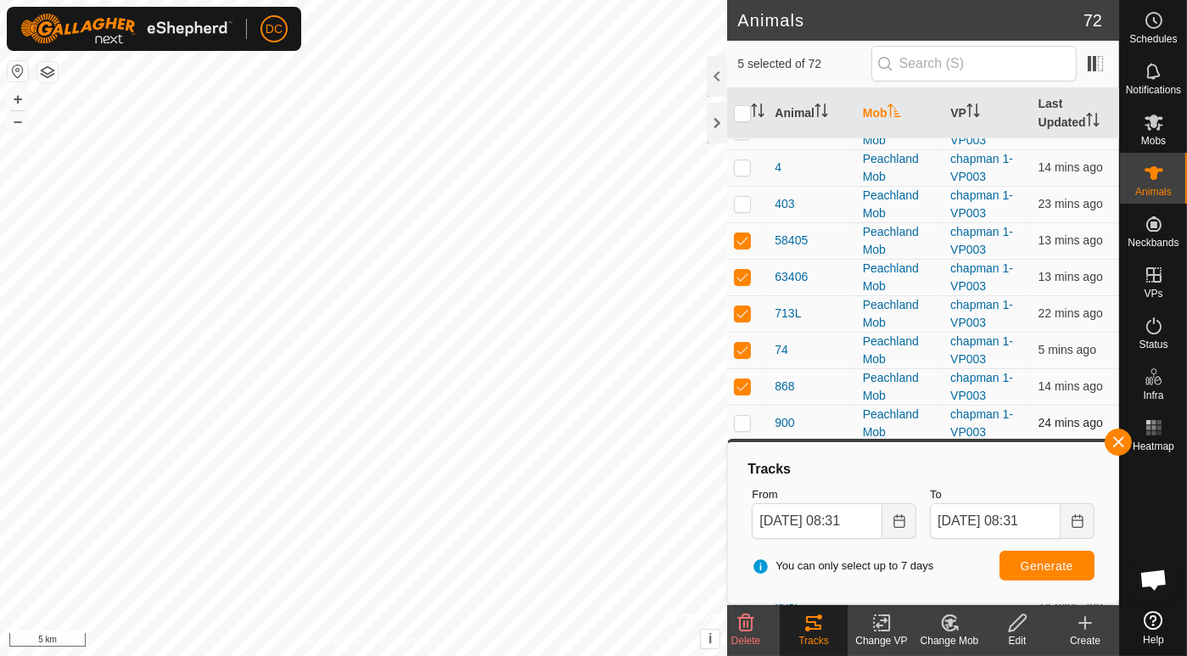
checkbox input "true"
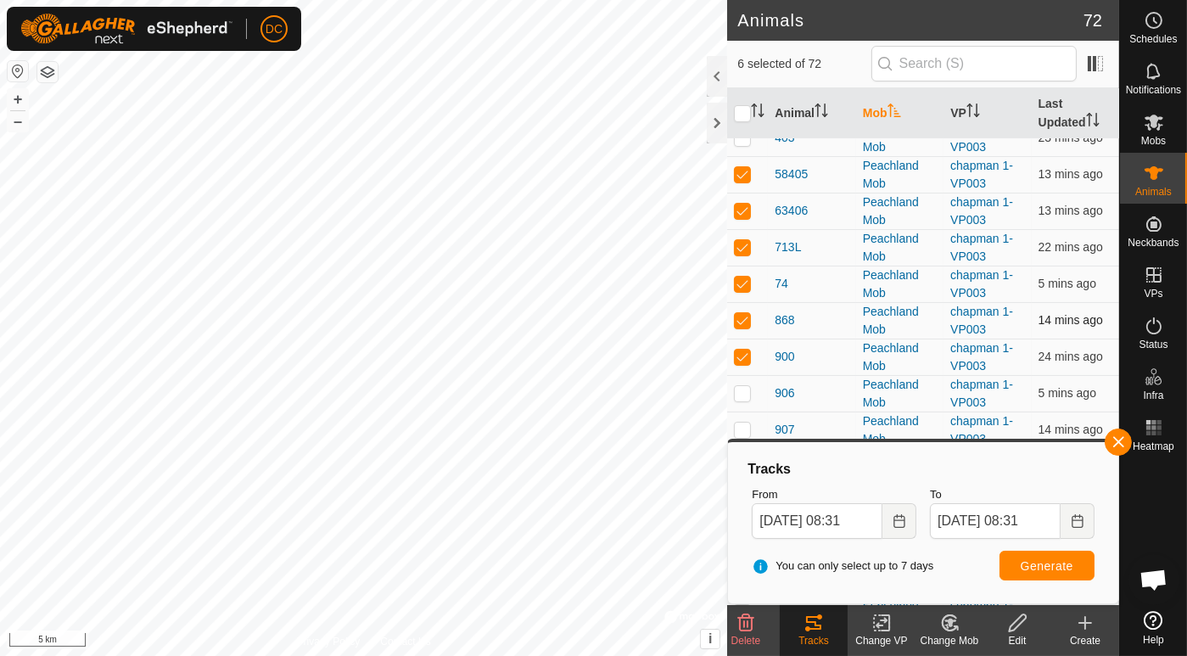
scroll to position [753, 0]
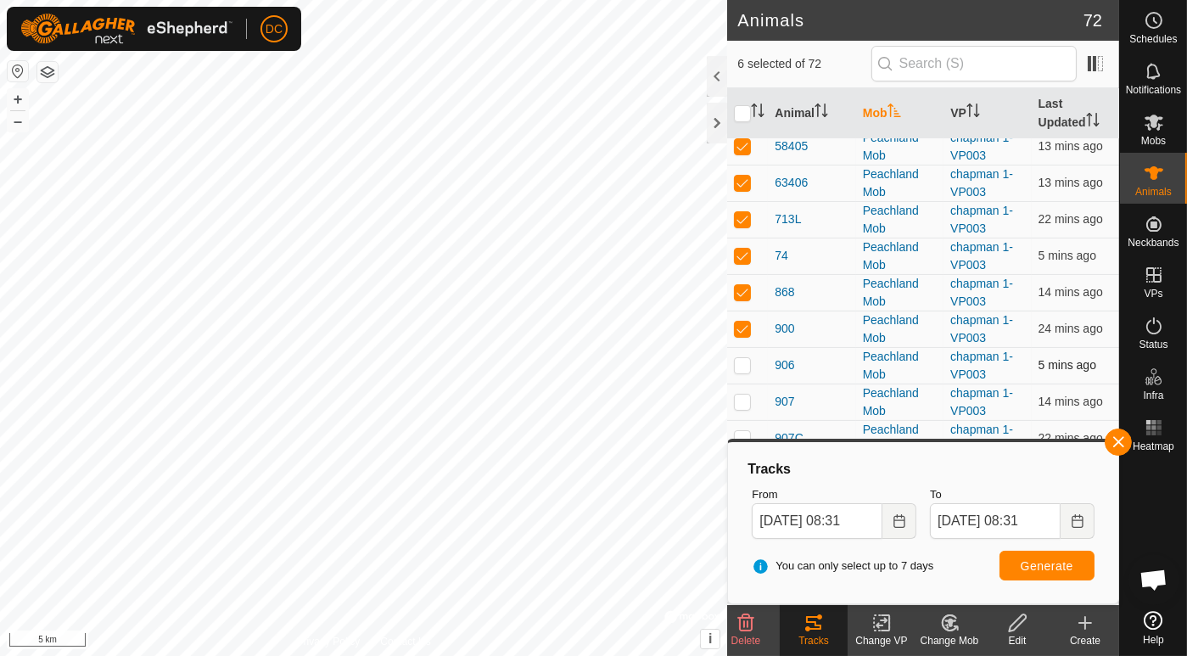
click at [745, 360] on p-checkbox at bounding box center [742, 365] width 17 height 14
checkbox input "true"
click at [742, 395] on p-checkbox at bounding box center [742, 401] width 17 height 14
checkbox input "true"
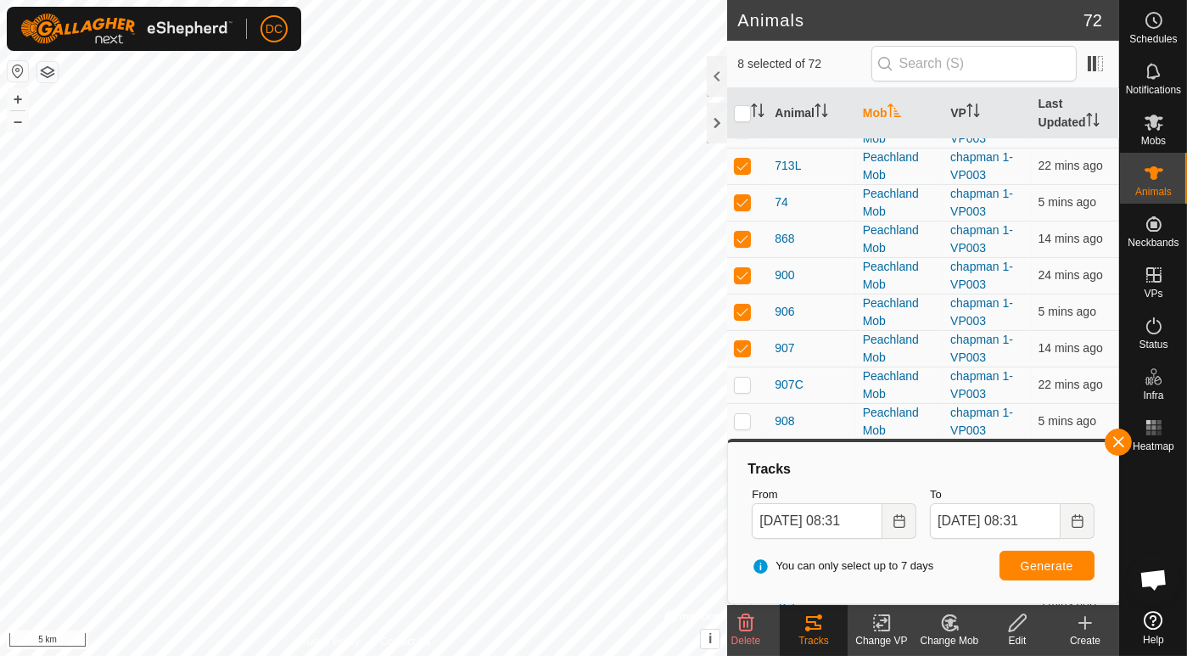
scroll to position [848, 0]
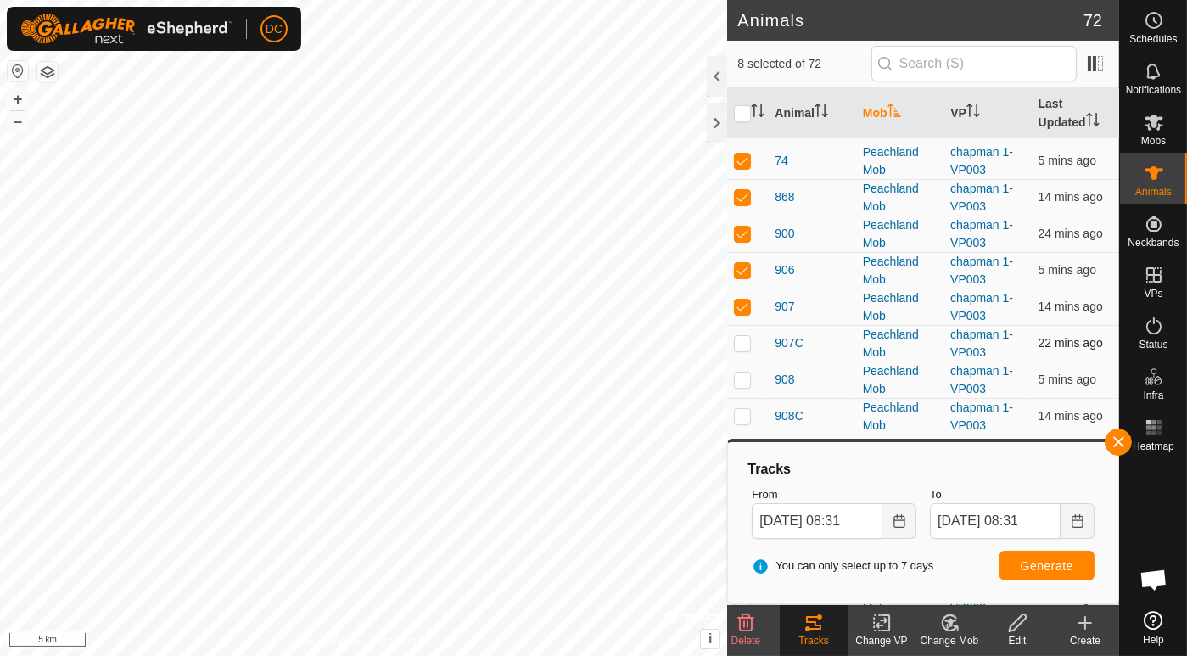
click at [742, 340] on p-checkbox at bounding box center [742, 343] width 17 height 14
checkbox input "true"
click at [740, 381] on p-checkbox at bounding box center [742, 379] width 17 height 14
checkbox input "true"
click at [1038, 559] on span "Generate" at bounding box center [1046, 566] width 53 height 14
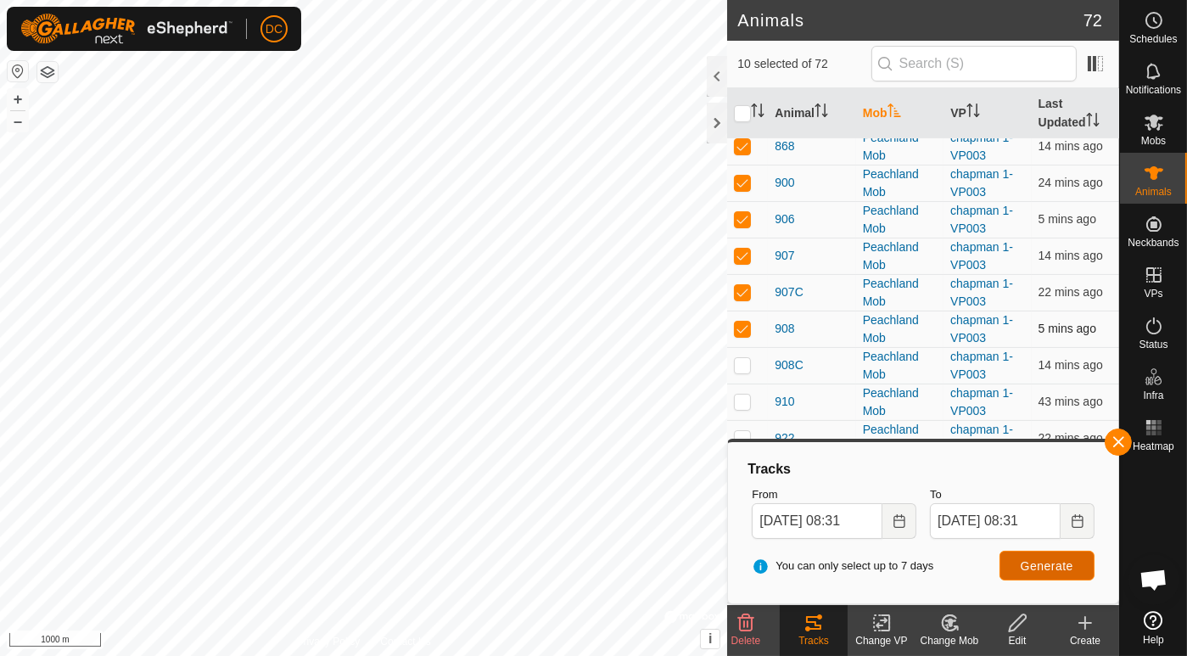
scroll to position [942, 0]
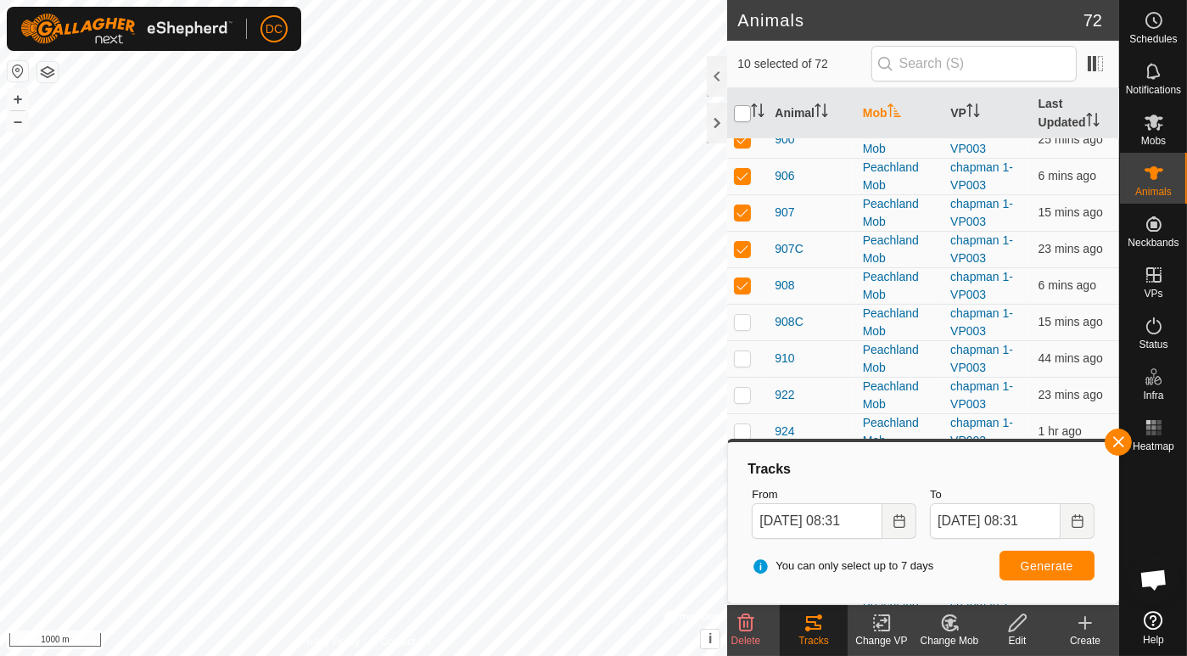
click at [743, 115] on input "checkbox" at bounding box center [742, 113] width 17 height 17
checkbox input "true"
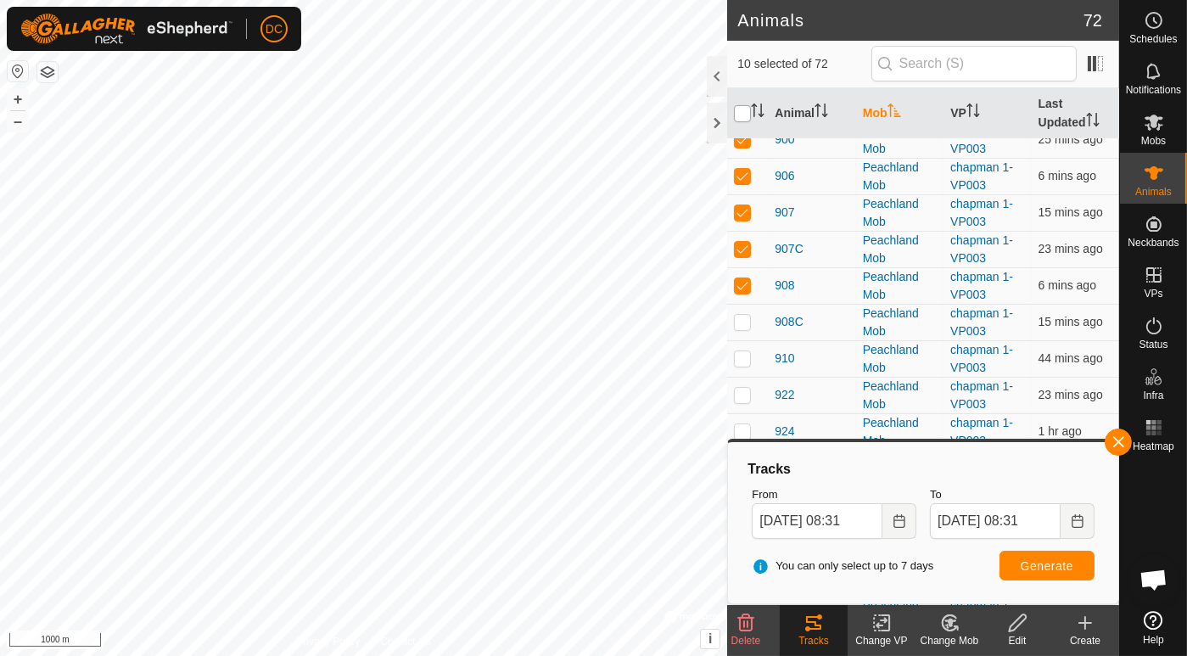
checkbox input "true"
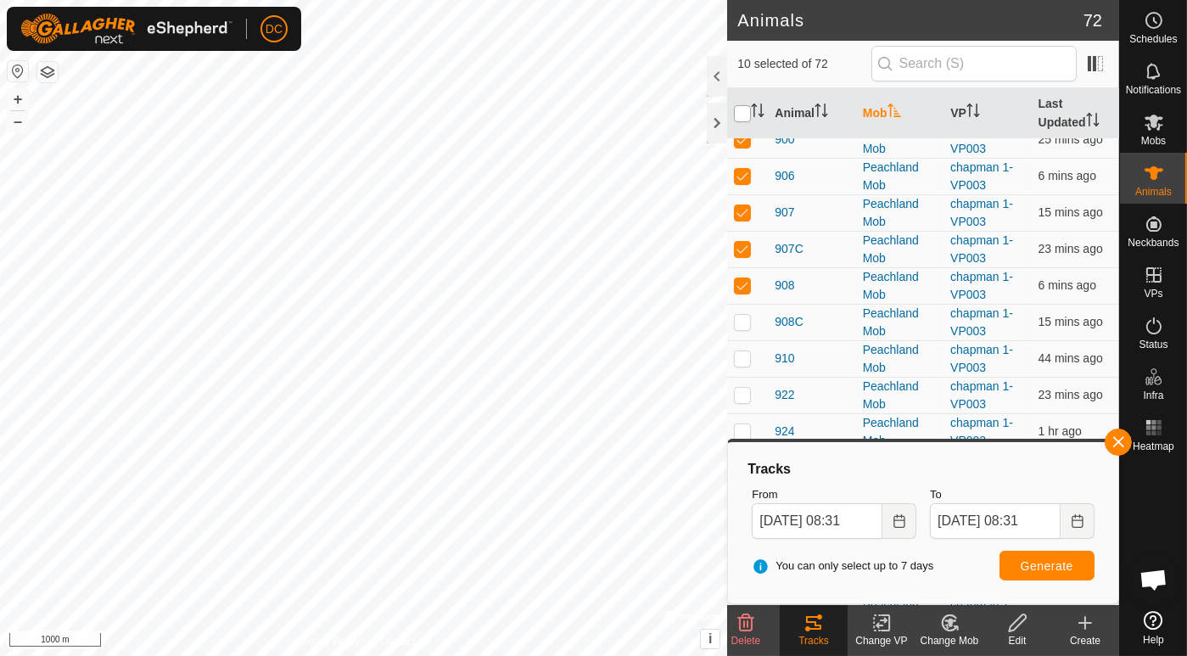
checkbox input "true"
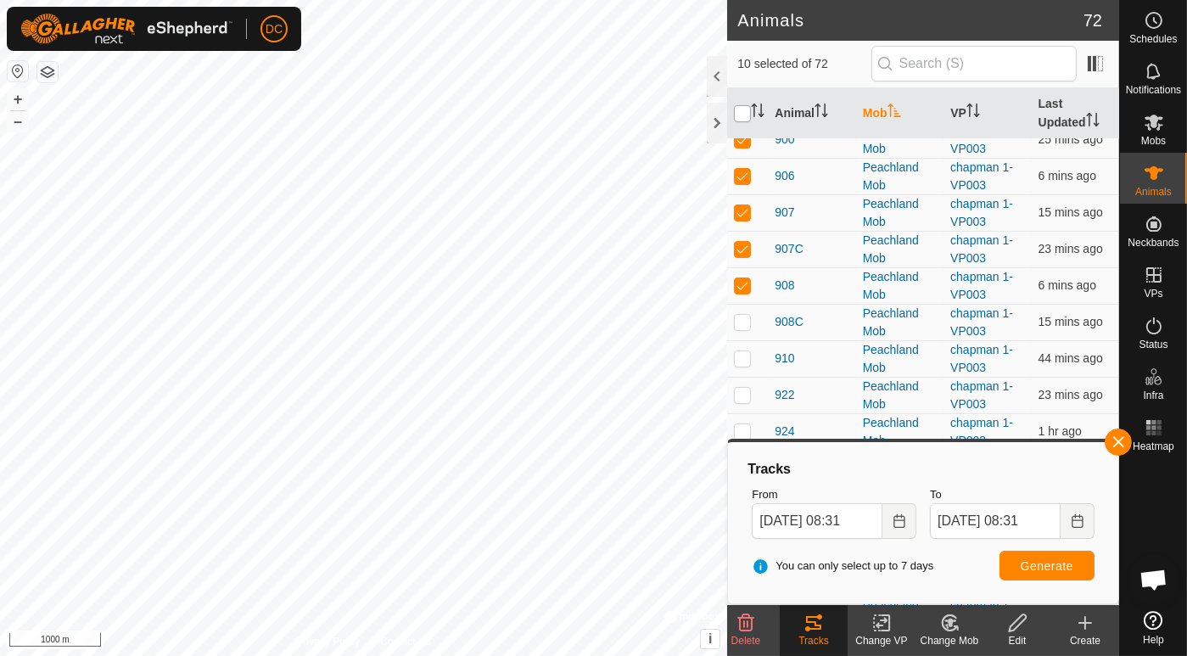
checkbox input "true"
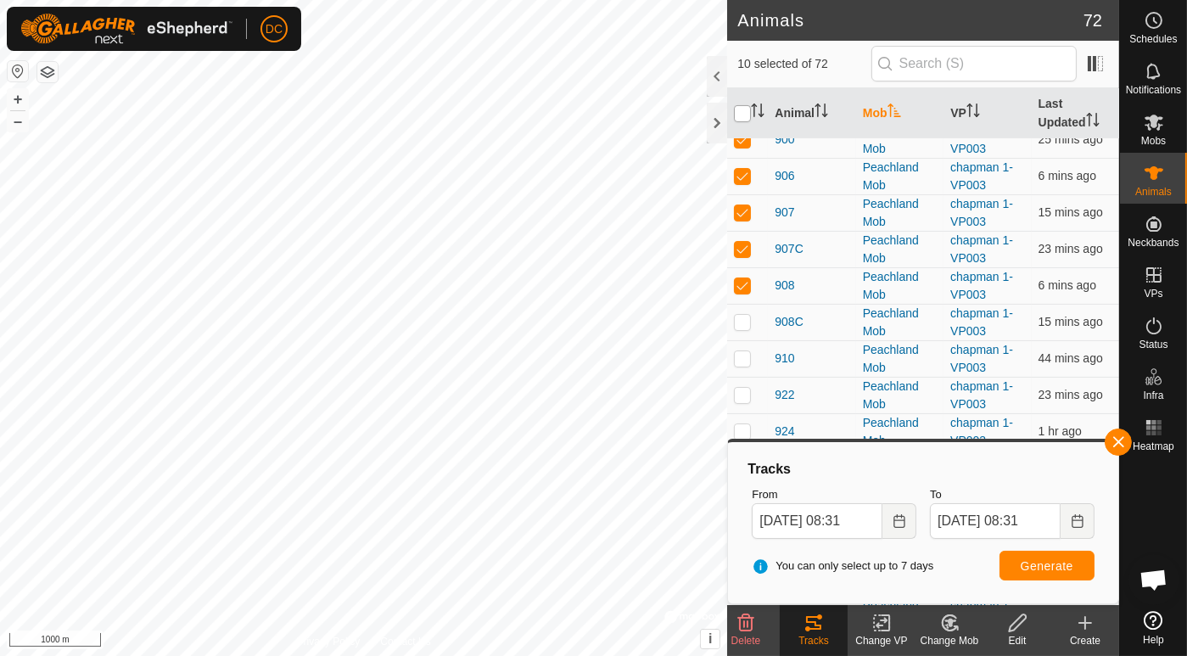
checkbox input "true"
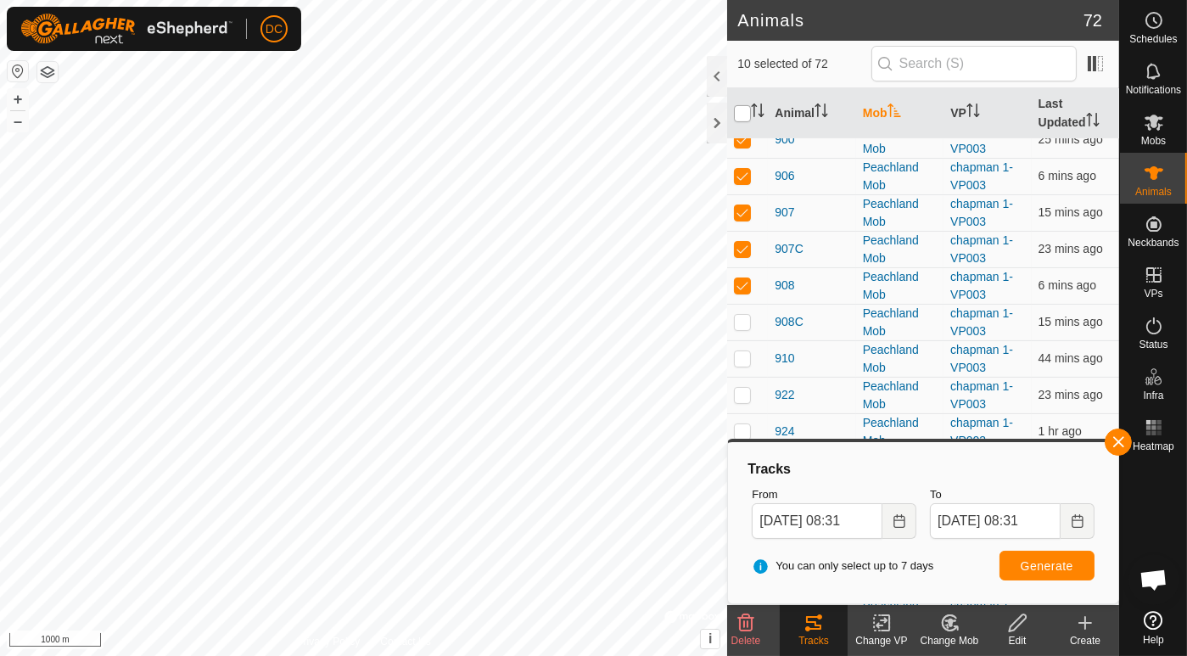
checkbox input "true"
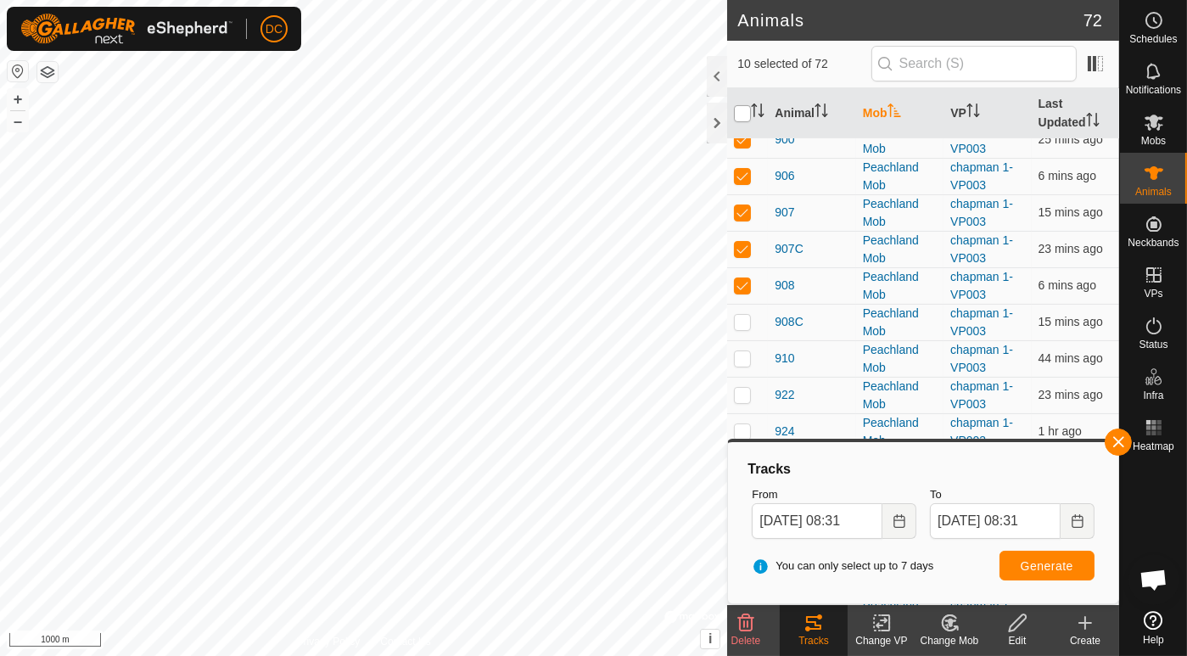
checkbox input "true"
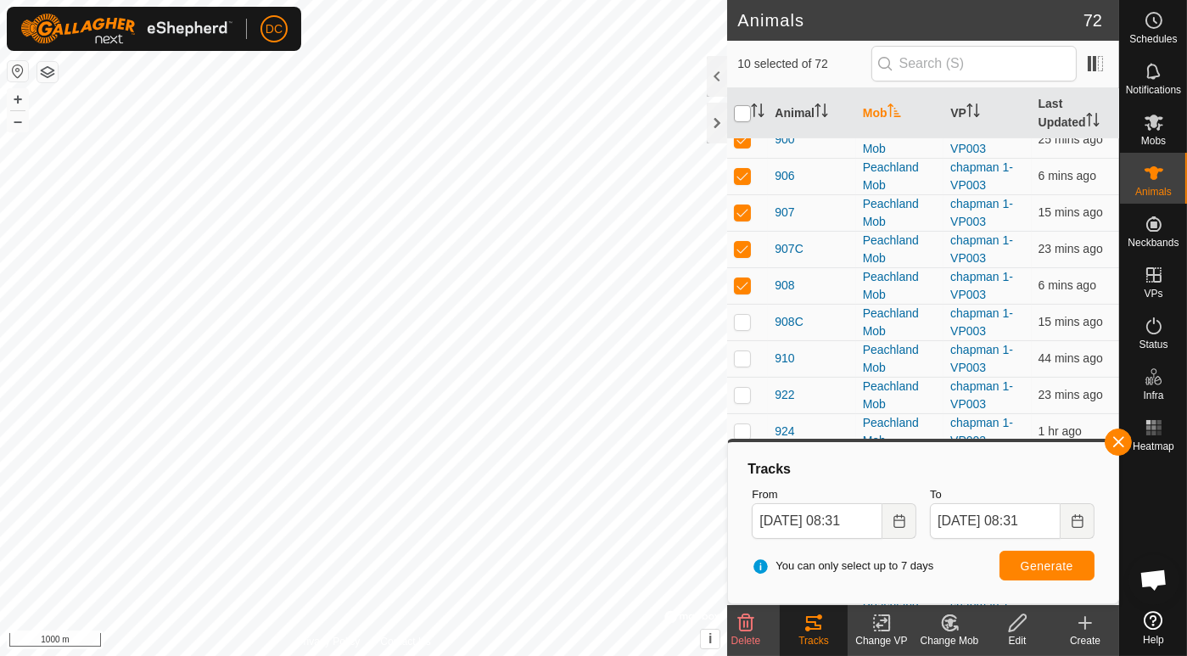
checkbox input "true"
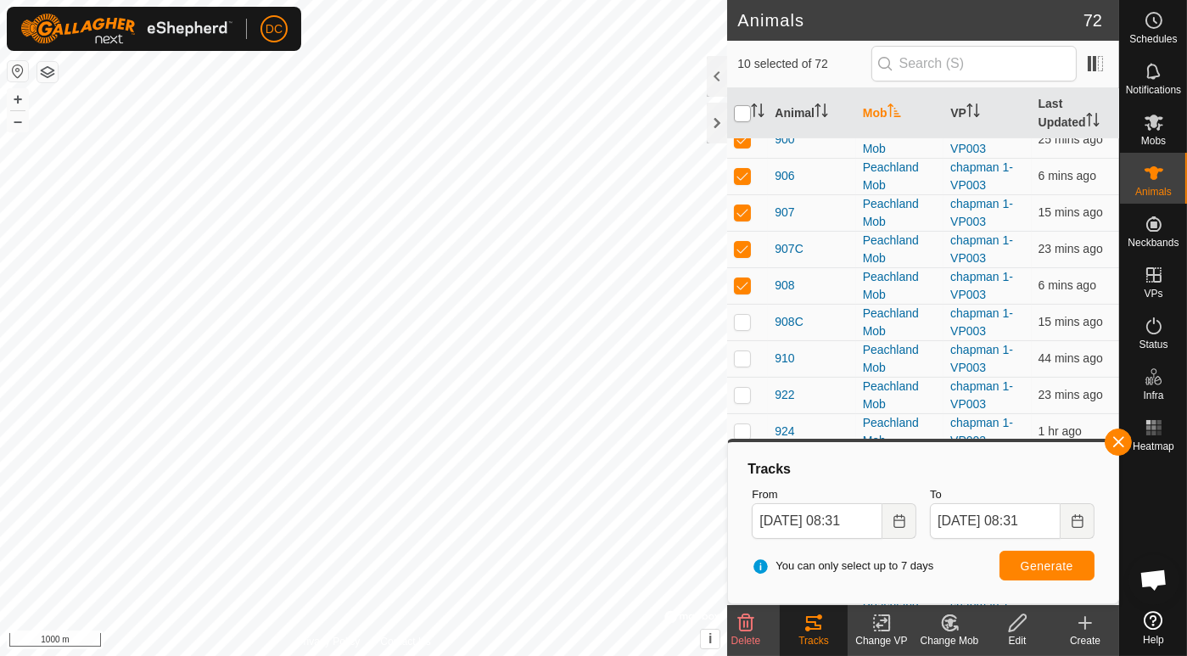
checkbox input "true"
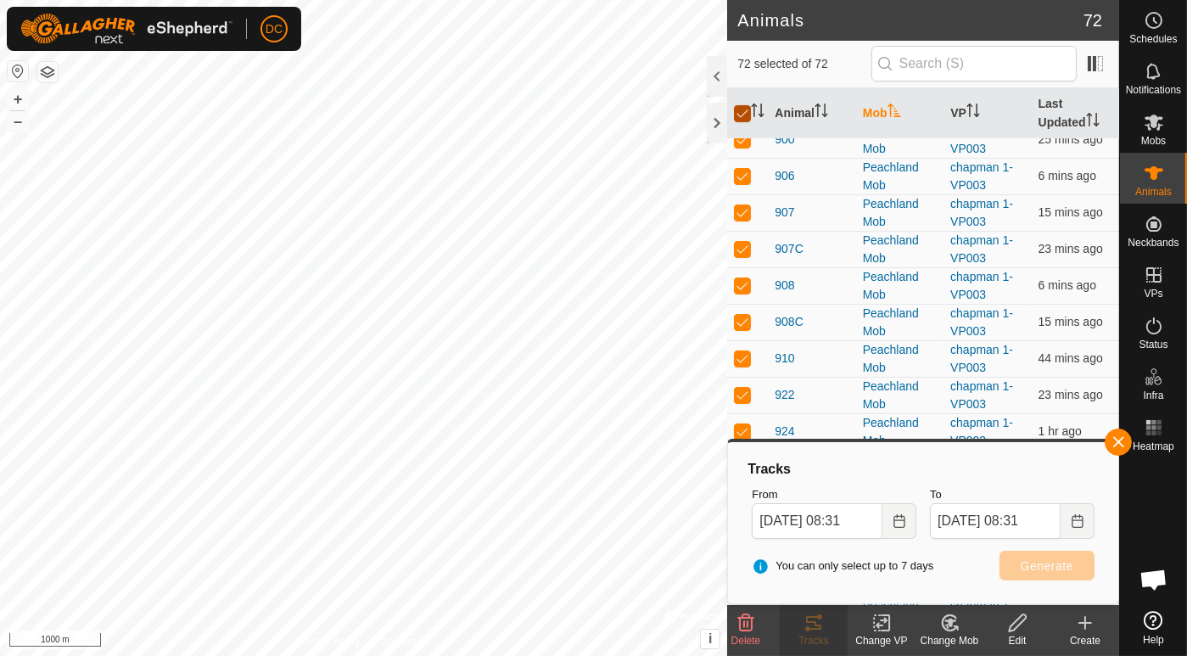
click at [743, 115] on input "checkbox" at bounding box center [742, 113] width 17 height 17
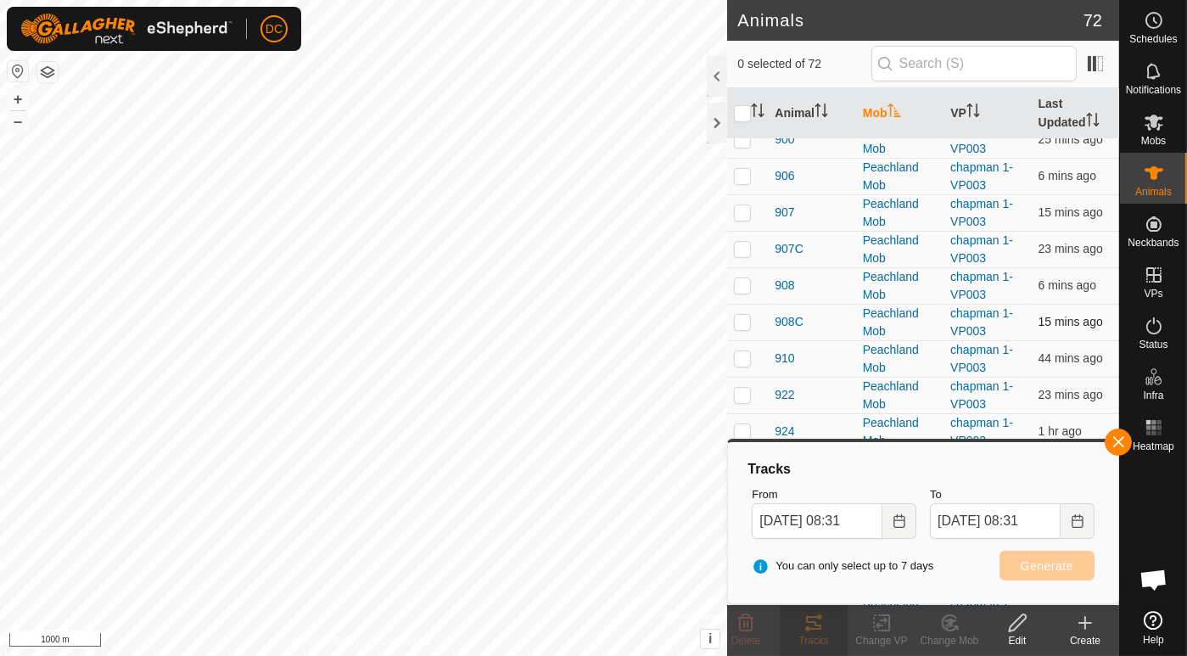
click at [744, 317] on p-checkbox at bounding box center [742, 322] width 17 height 14
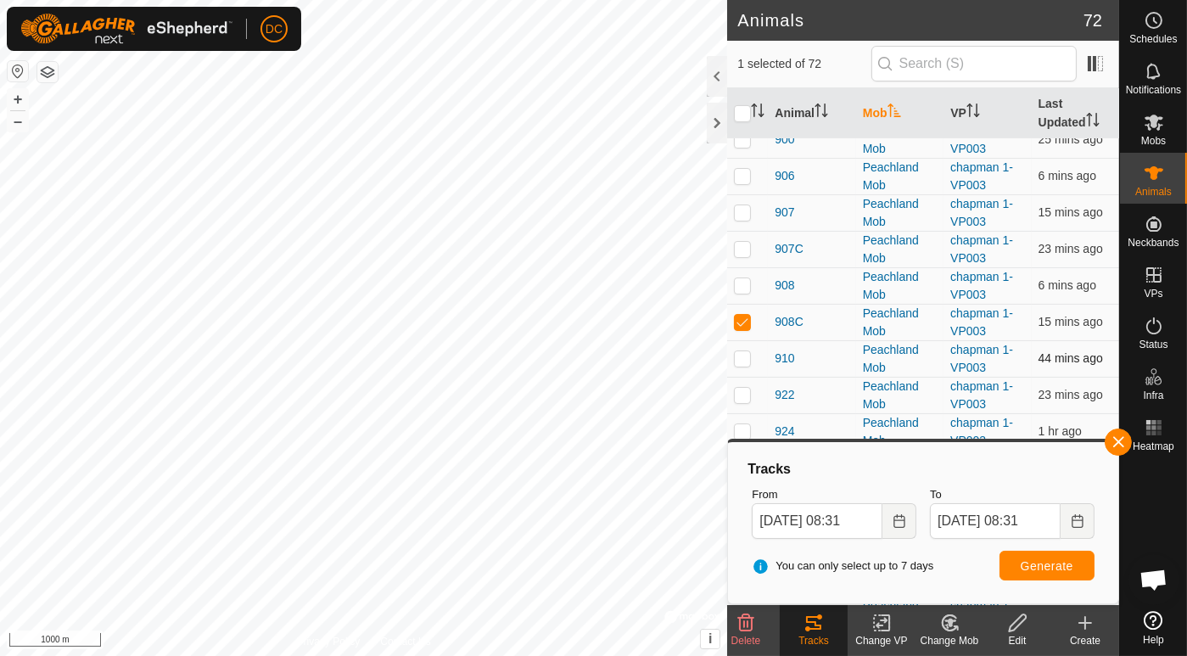
click at [740, 356] on p-checkbox at bounding box center [742, 358] width 17 height 14
click at [742, 391] on p-checkbox at bounding box center [742, 395] width 17 height 14
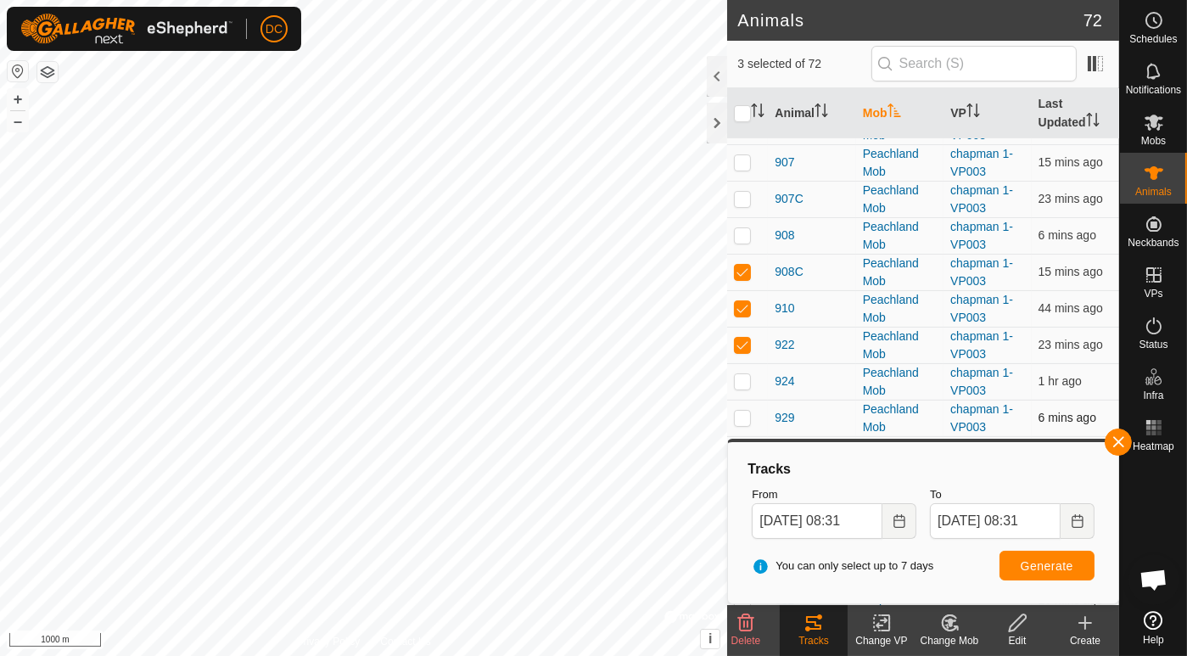
scroll to position [1037, 0]
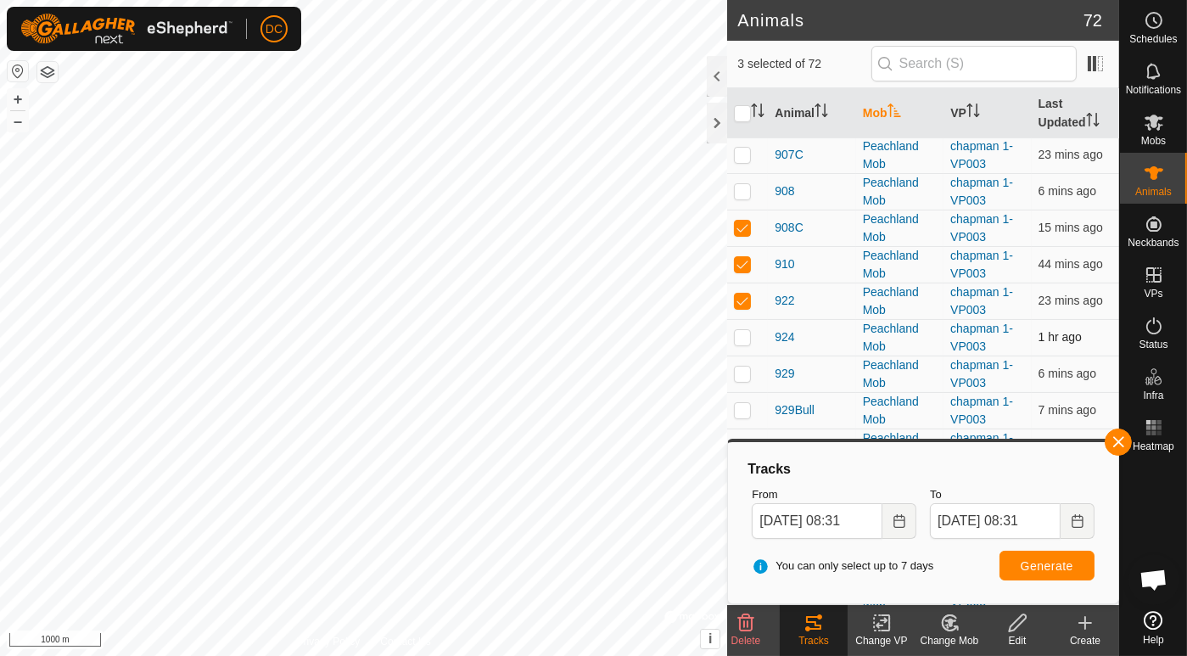
click at [736, 331] on p-checkbox at bounding box center [742, 337] width 17 height 14
click at [742, 370] on p-checkbox at bounding box center [742, 373] width 17 height 14
click at [747, 405] on p-checkbox at bounding box center [742, 410] width 17 height 14
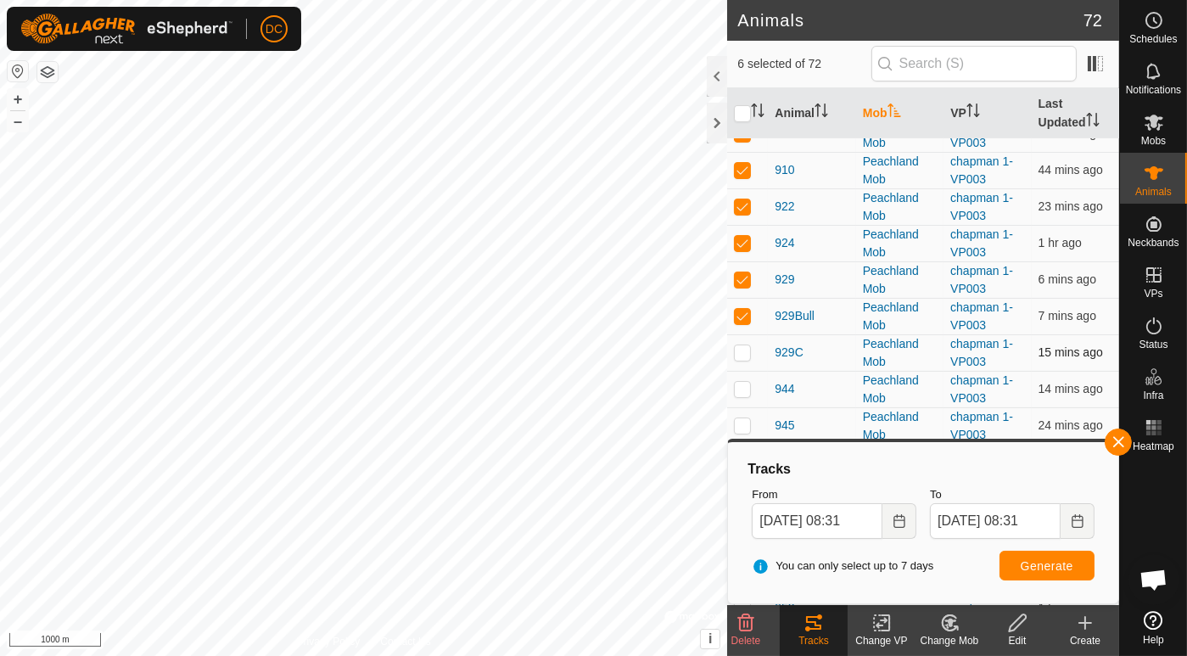
click at [743, 348] on p-checkbox at bounding box center [742, 352] width 17 height 14
click at [741, 382] on p-checkbox at bounding box center [742, 389] width 17 height 14
click at [749, 418] on p-checkbox at bounding box center [742, 425] width 17 height 14
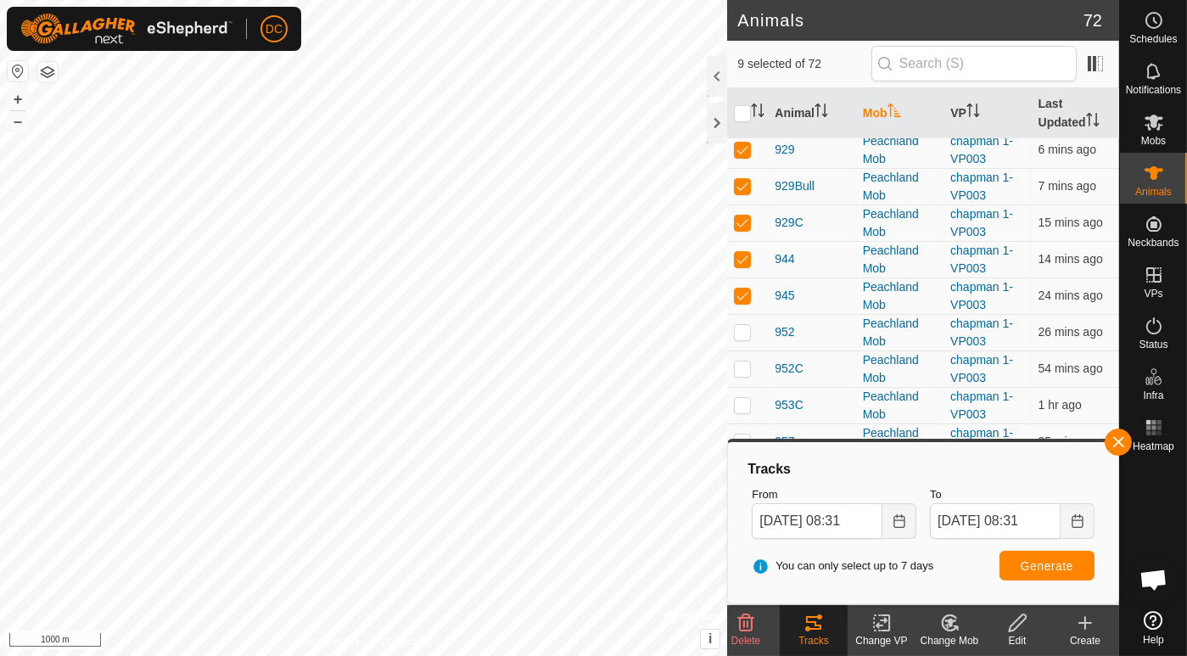
scroll to position [1319, 0]
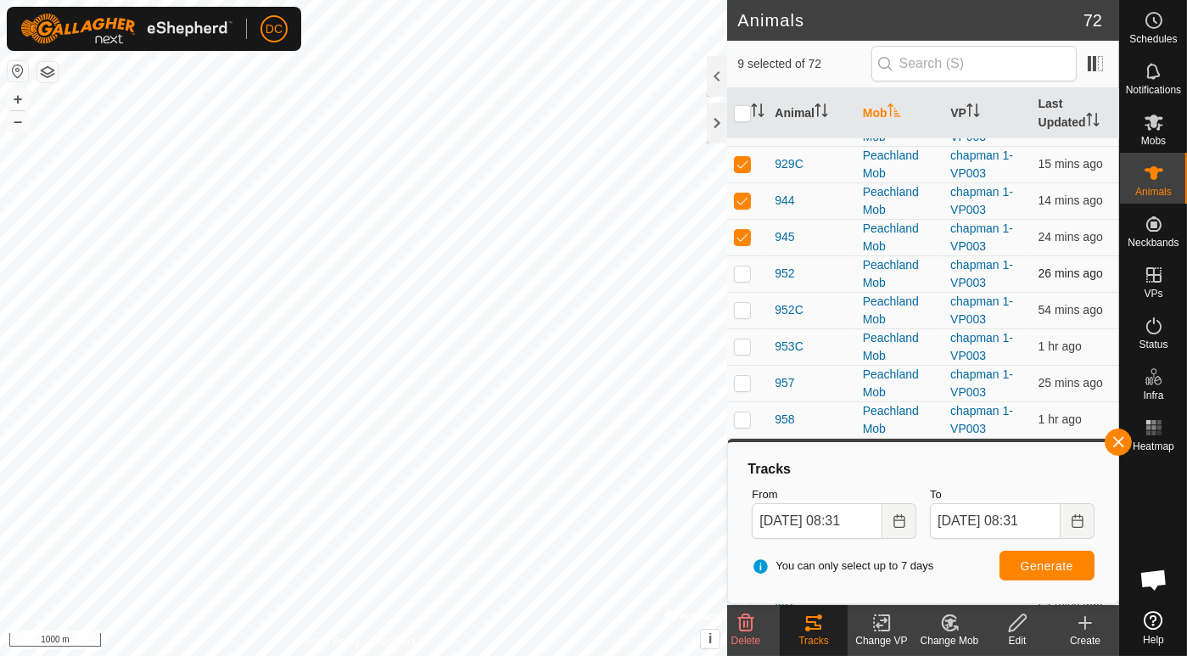
click at [741, 266] on p-checkbox at bounding box center [742, 273] width 17 height 14
click at [1047, 563] on span "Generate" at bounding box center [1046, 566] width 53 height 14
click at [742, 105] on input "checkbox" at bounding box center [742, 113] width 17 height 17
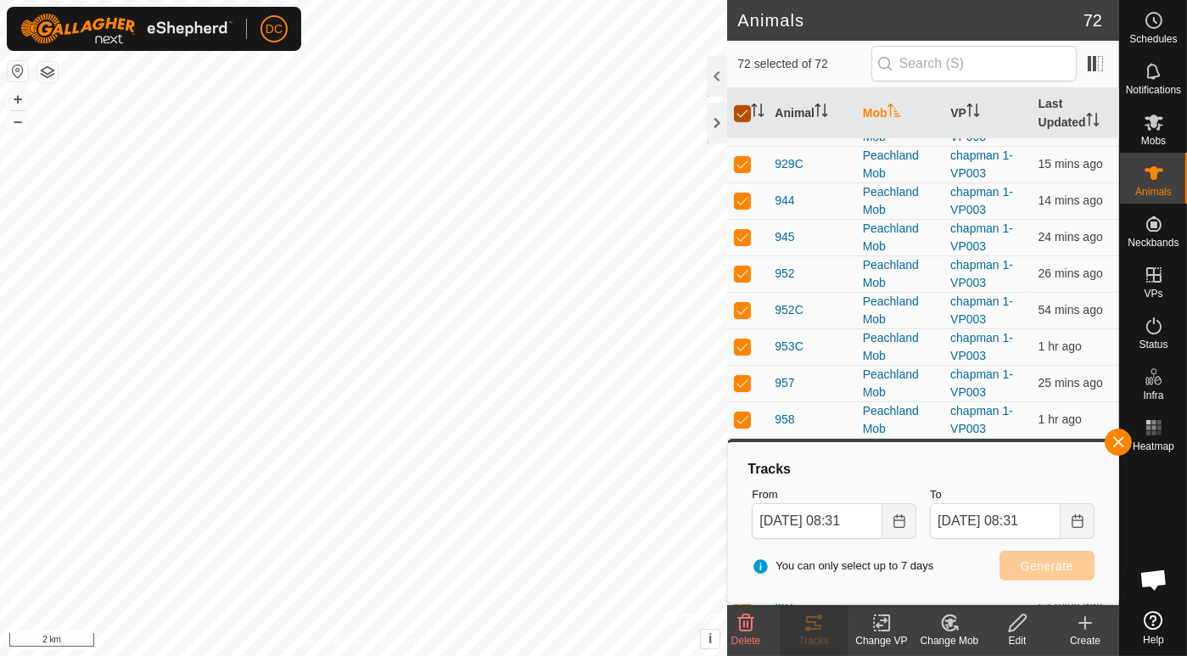
click at [742, 105] on input "checkbox" at bounding box center [742, 113] width 17 height 17
click at [746, 303] on p-checkbox at bounding box center [742, 310] width 17 height 14
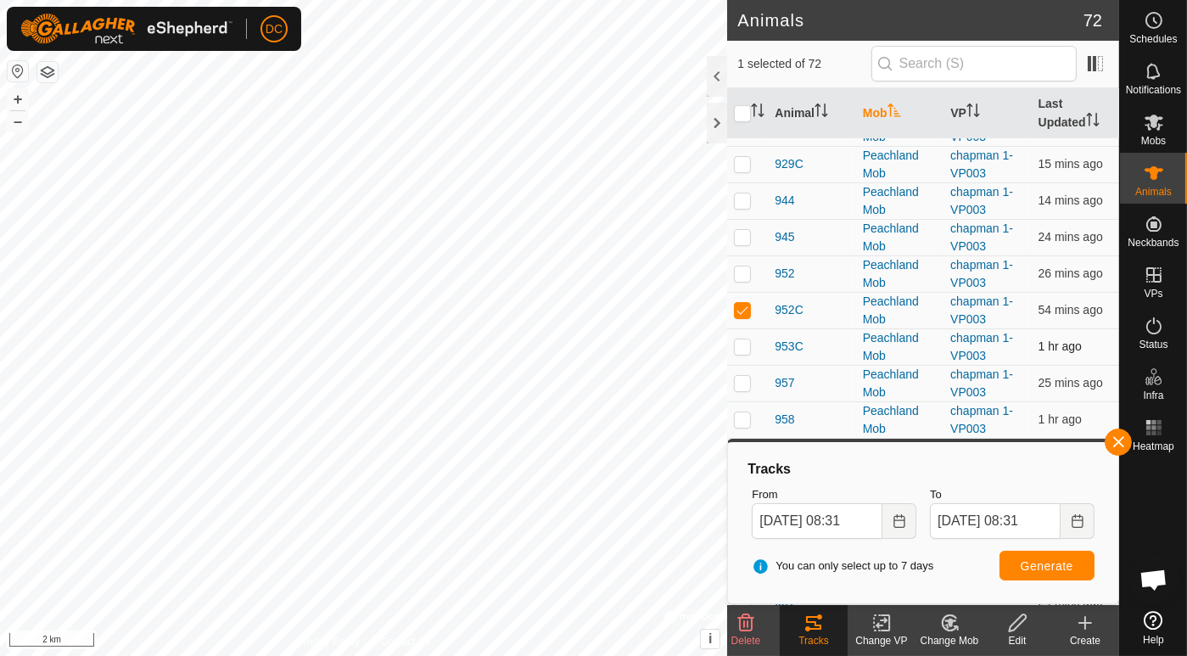
click at [746, 344] on p-checkbox at bounding box center [742, 346] width 17 height 14
click at [736, 376] on p-checkbox at bounding box center [742, 383] width 17 height 14
click at [740, 412] on p-checkbox at bounding box center [742, 419] width 17 height 14
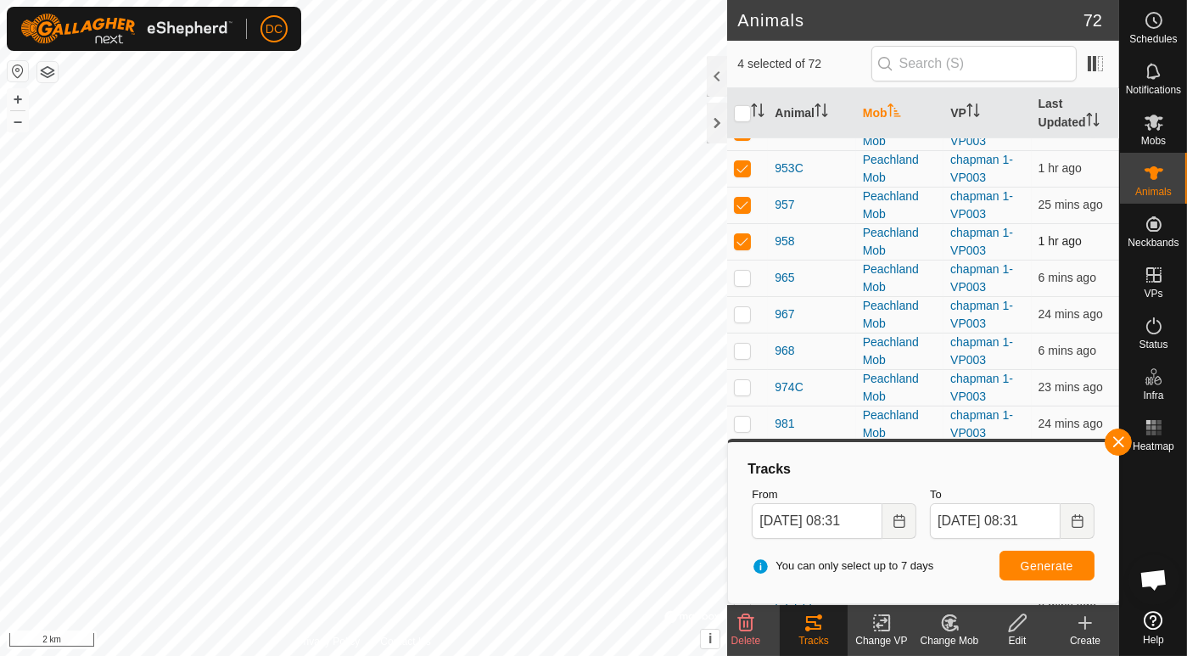
scroll to position [1507, 0]
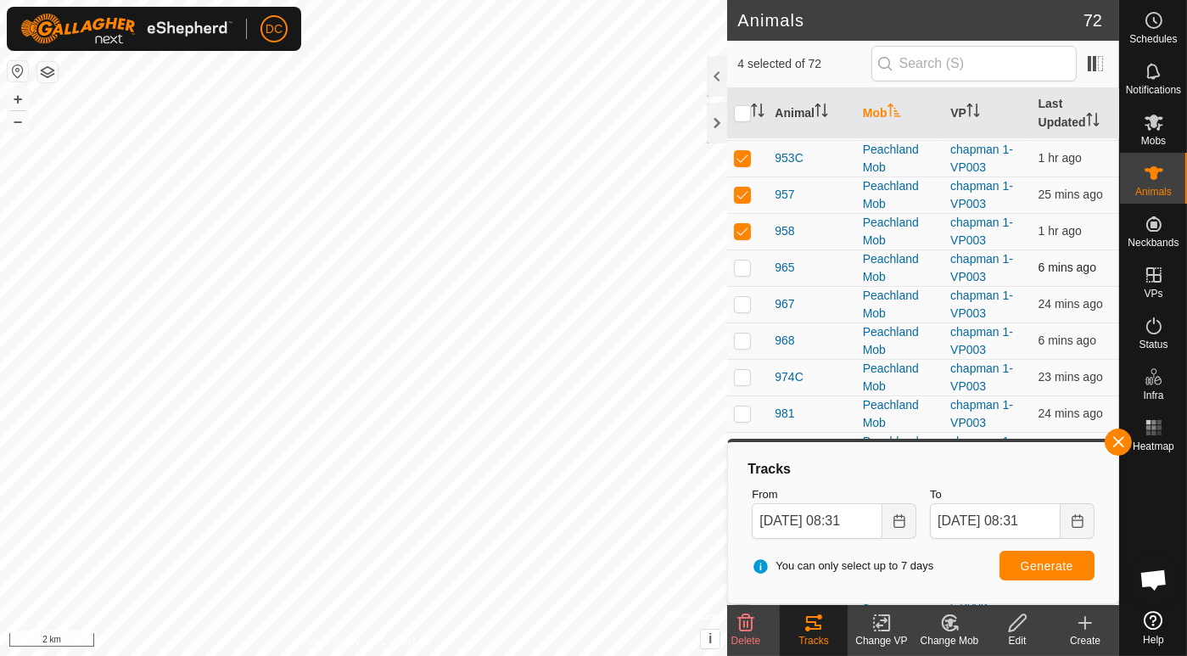
click at [740, 260] on p-checkbox at bounding box center [742, 267] width 17 height 14
click at [740, 297] on p-checkbox at bounding box center [742, 304] width 17 height 14
click at [740, 333] on p-checkbox at bounding box center [742, 340] width 17 height 14
click at [742, 370] on p-checkbox at bounding box center [742, 377] width 17 height 14
click at [741, 409] on p-checkbox at bounding box center [742, 413] width 17 height 14
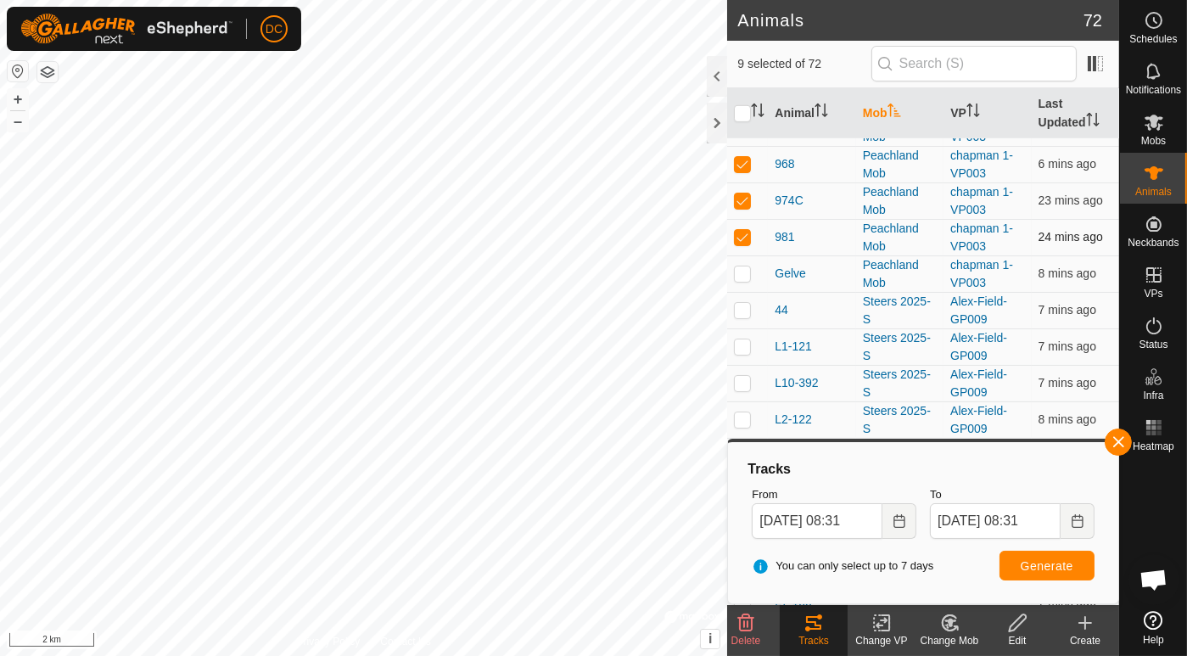
scroll to position [1697, 0]
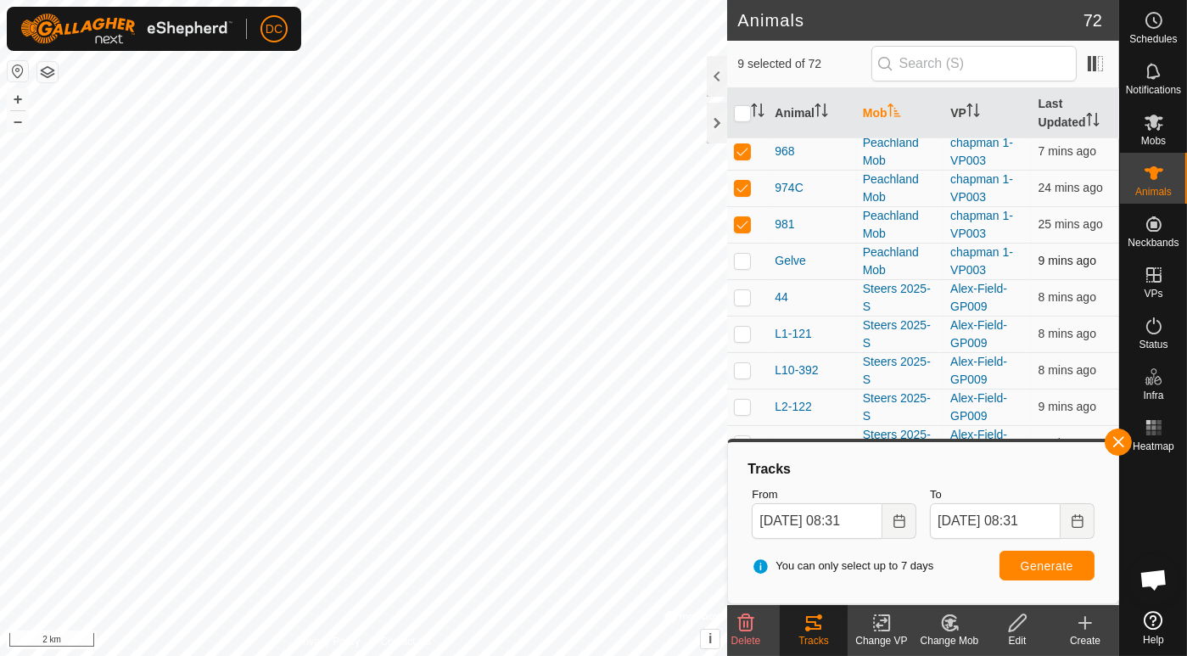
click at [740, 254] on p-checkbox at bounding box center [742, 261] width 17 height 14
click at [1040, 562] on span "Generate" at bounding box center [1046, 566] width 53 height 14
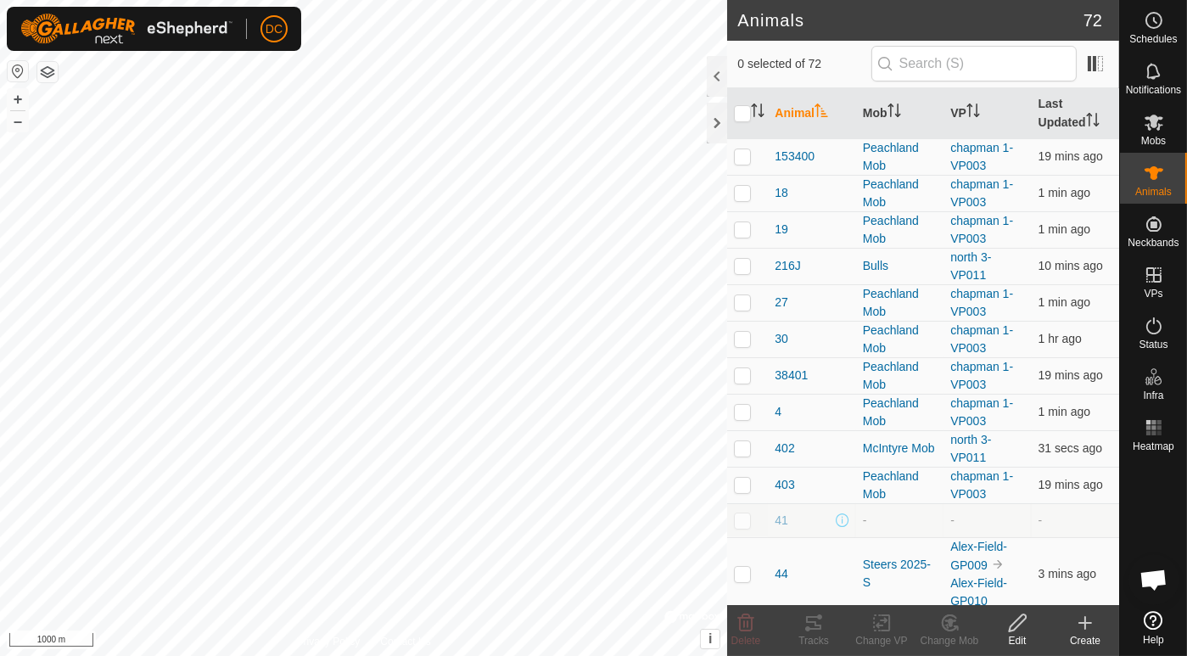
click at [528, 655] on html "DC Schedules Notifications Mobs Animals Neckbands VPs Status Infra Heatmap Help…" at bounding box center [593, 328] width 1187 height 656
click at [503, 655] on html "DC Schedules Notifications Mobs Animals Neckbands VPs Status Infra Heatmap Help…" at bounding box center [593, 328] width 1187 height 656
click at [456, 655] on html "DC Schedules Notifications Mobs Animals Neckbands VPs Status Infra Heatmap Help…" at bounding box center [593, 328] width 1187 height 656
click at [482, 655] on html "DC Schedules Notifications Mobs Animals Neckbands VPs Status Infra Heatmap Help…" at bounding box center [593, 328] width 1187 height 656
click at [469, 655] on html "DC Schedules Notifications Mobs Animals Neckbands VPs Status Infra Heatmap Help…" at bounding box center [593, 328] width 1187 height 656
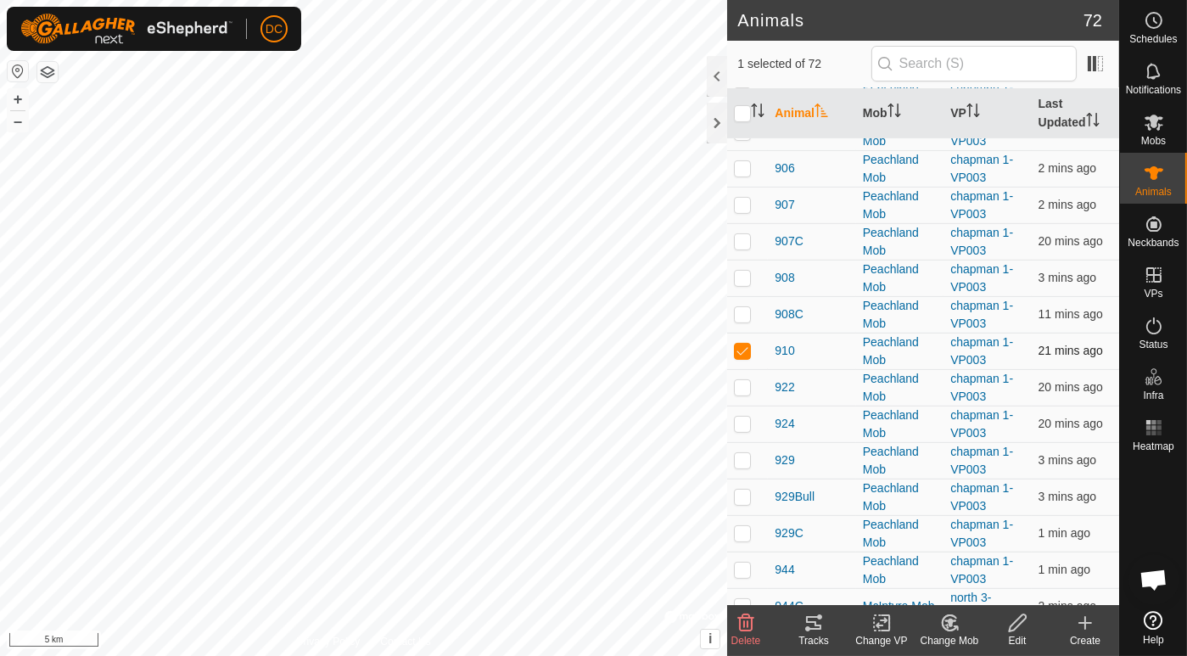
scroll to position [753, 0]
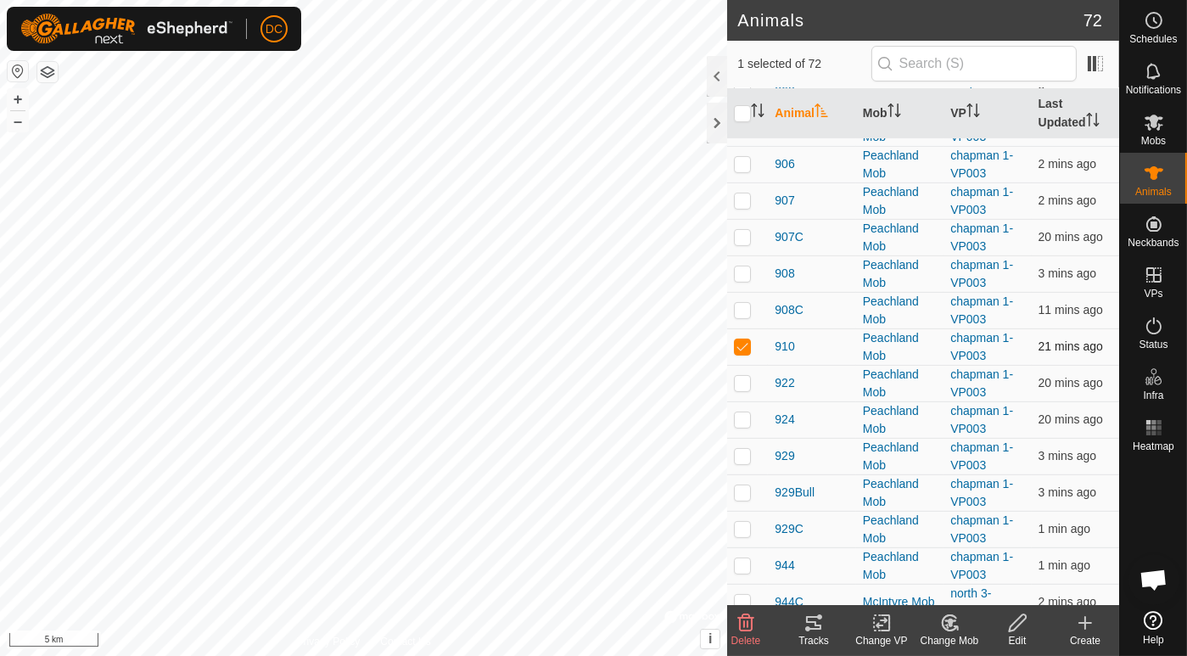
click at [742, 341] on p-checkbox at bounding box center [742, 346] width 17 height 14
checkbox input "false"
checkbox input "true"
click at [745, 340] on p-checkbox at bounding box center [742, 346] width 17 height 14
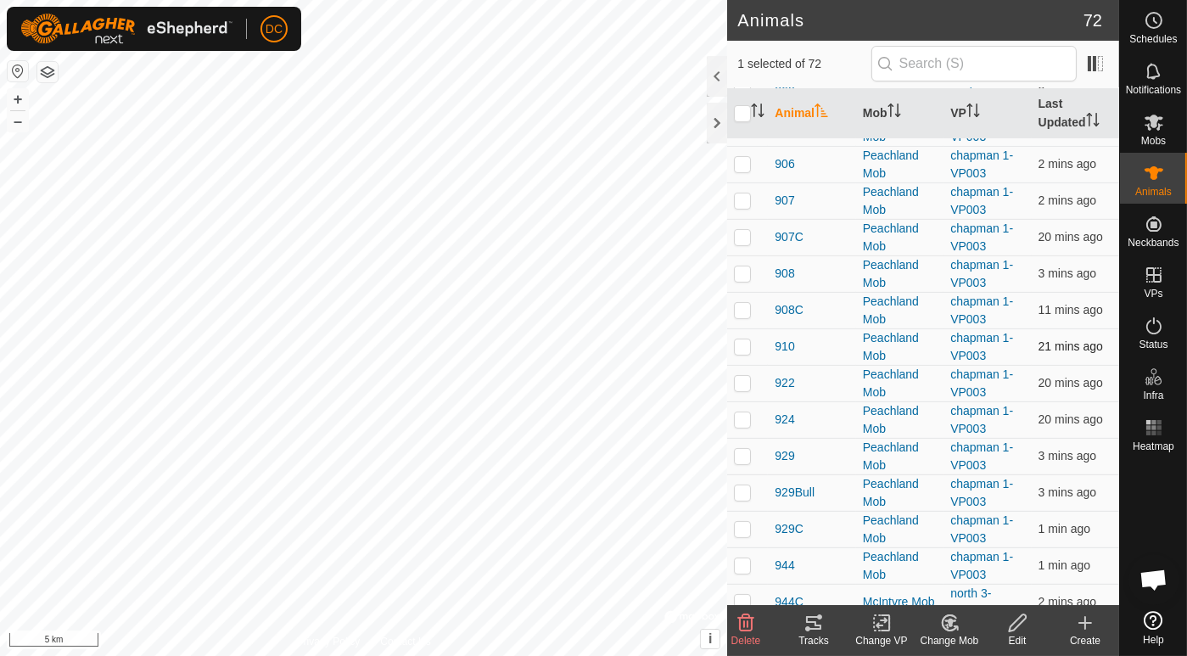
checkbox input "true"
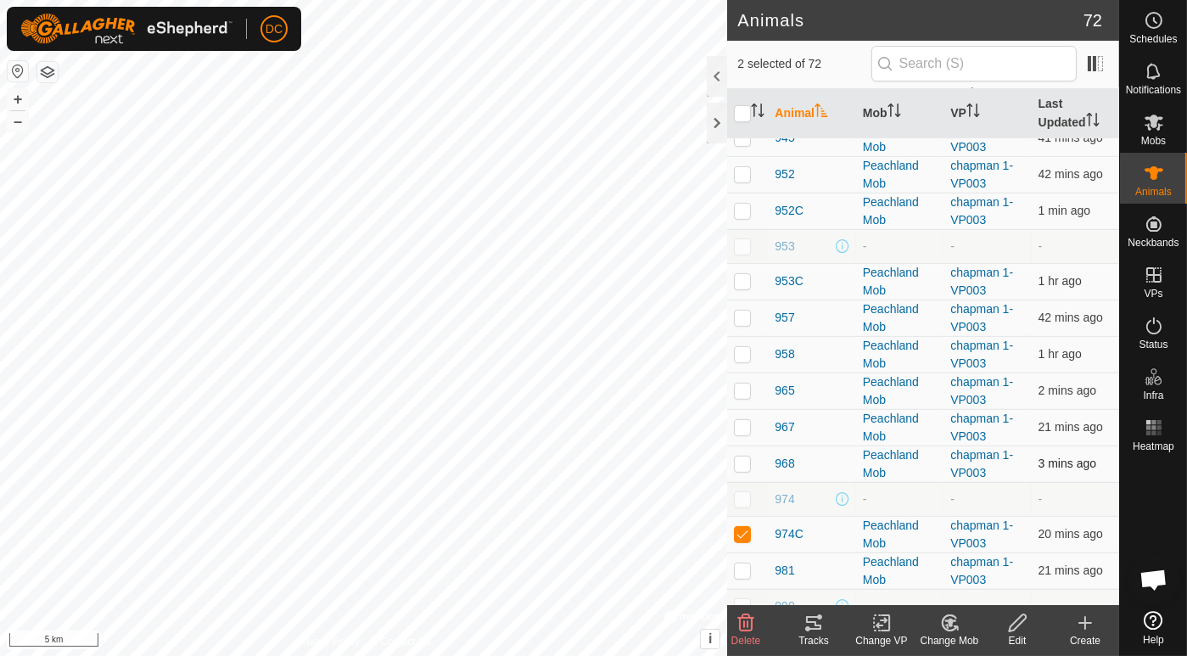
scroll to position [1319, 0]
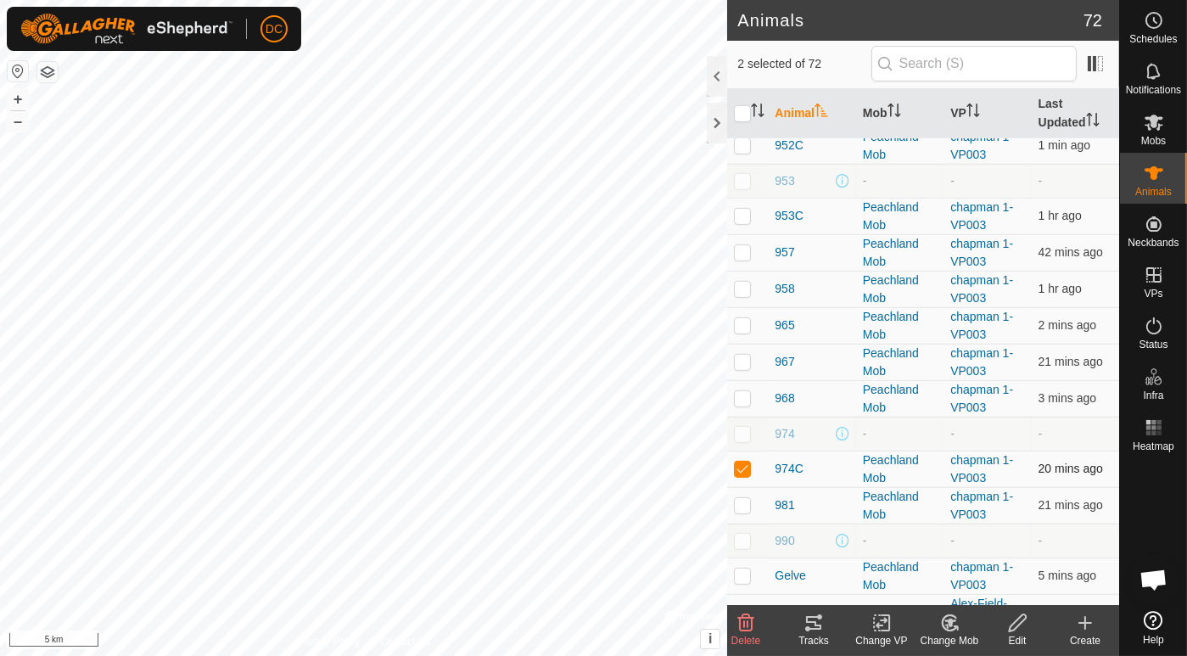
click at [739, 463] on p-checkbox at bounding box center [742, 468] width 17 height 14
click at [739, 462] on p-checkbox at bounding box center [742, 468] width 17 height 14
checkbox input "true"
click at [813, 621] on icon at bounding box center [813, 622] width 20 height 20
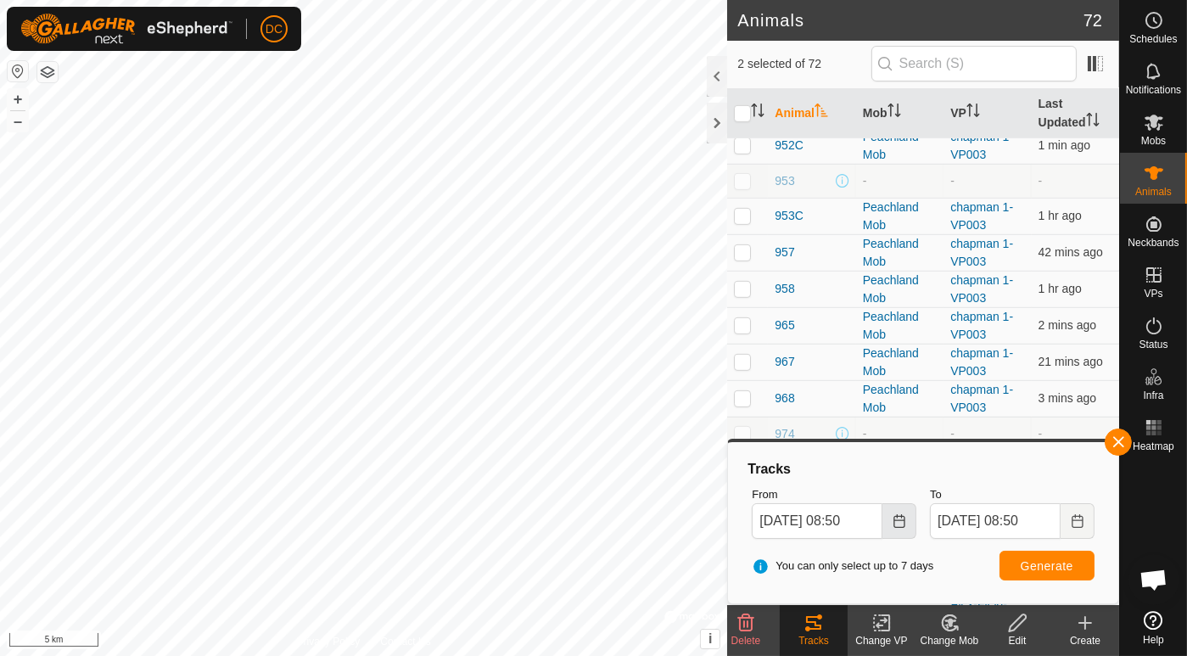
click at [895, 518] on icon "Choose Date" at bounding box center [899, 521] width 14 height 14
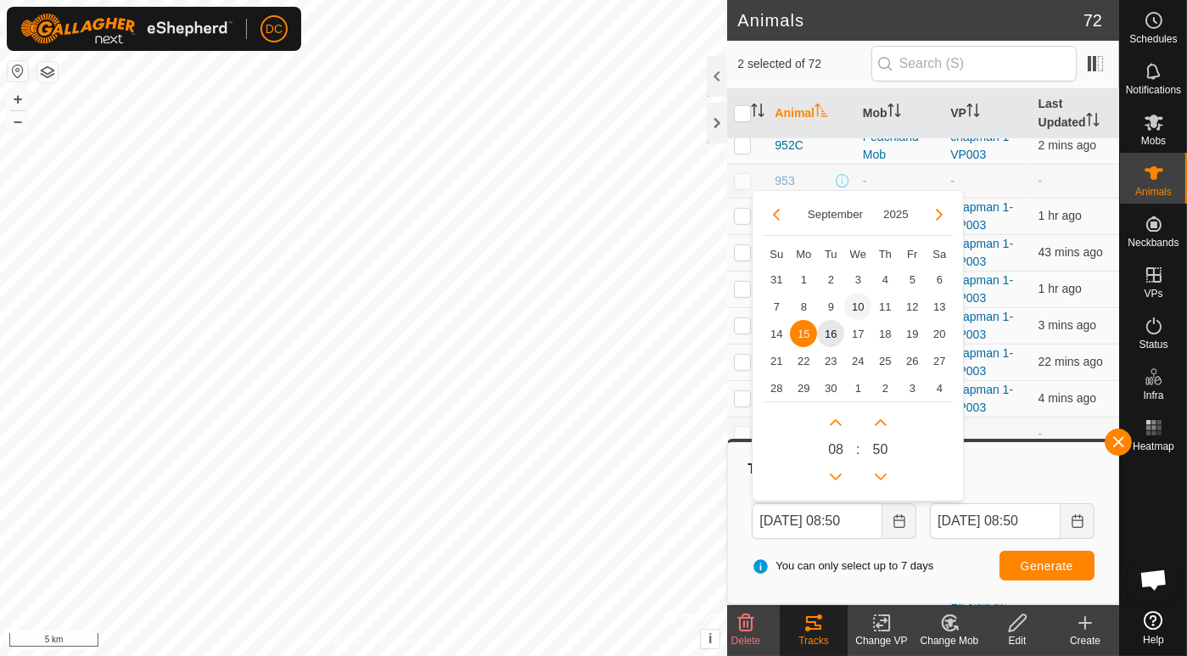
click at [853, 301] on span "10" at bounding box center [857, 306] width 27 height 27
type input "[DATE] 08:50"
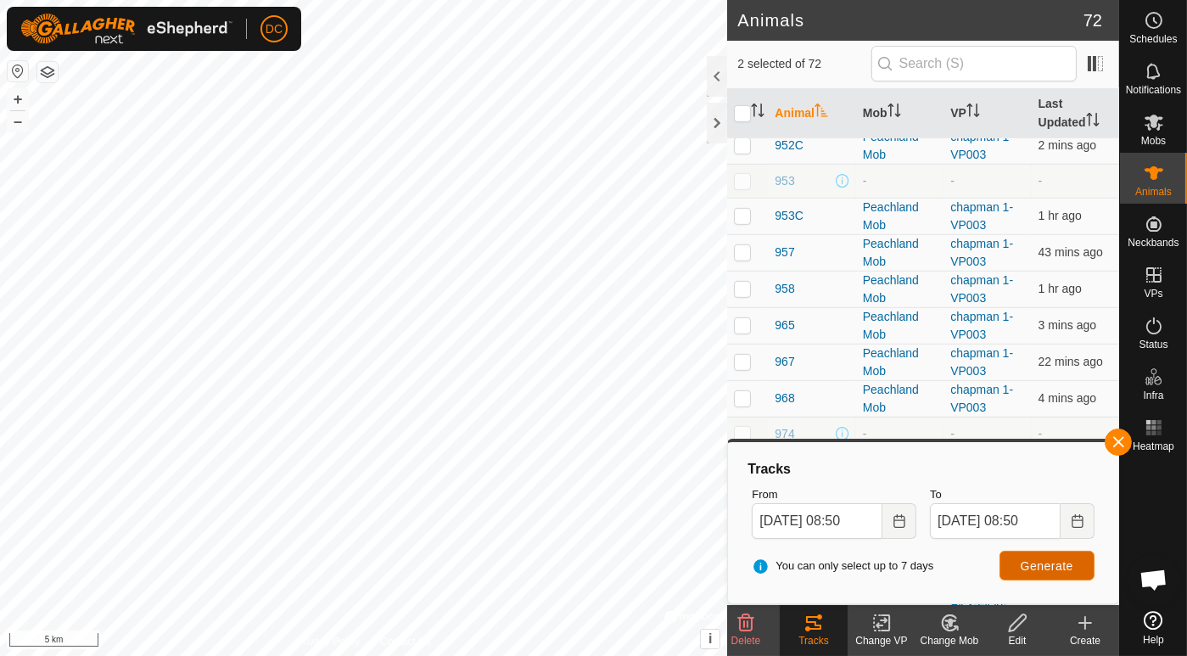
click at [1031, 563] on span "Generate" at bounding box center [1046, 566] width 53 height 14
